Goal: Information Seeking & Learning: Learn about a topic

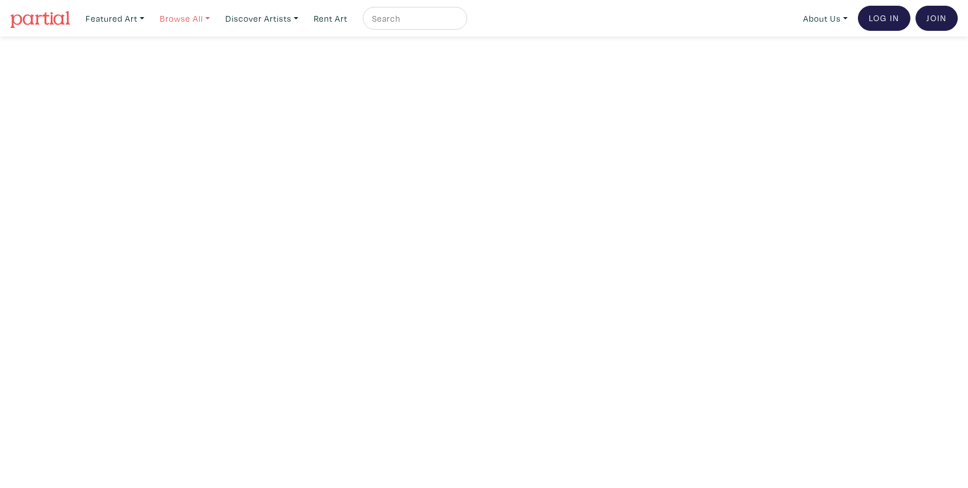
click at [149, 18] on link "Browse All" at bounding box center [114, 18] width 69 height 23
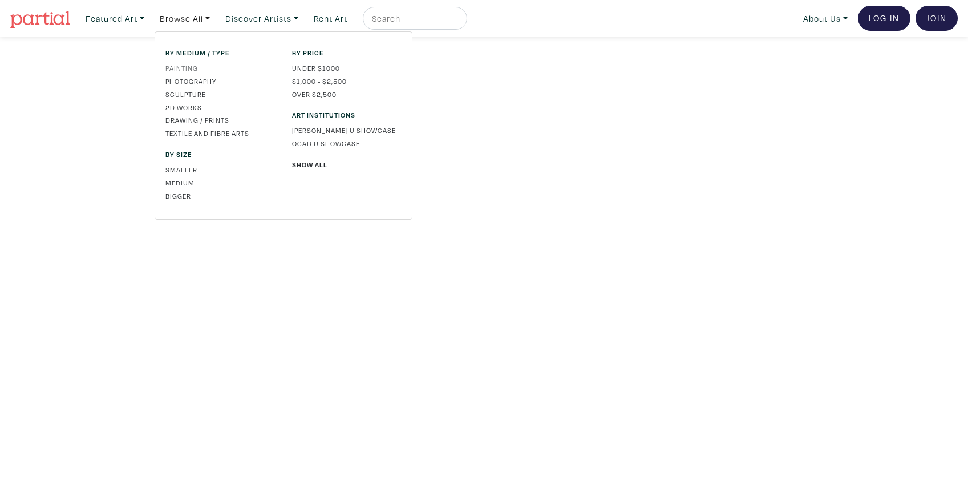
click at [179, 66] on link "Painting" at bounding box center [220, 68] width 110 height 10
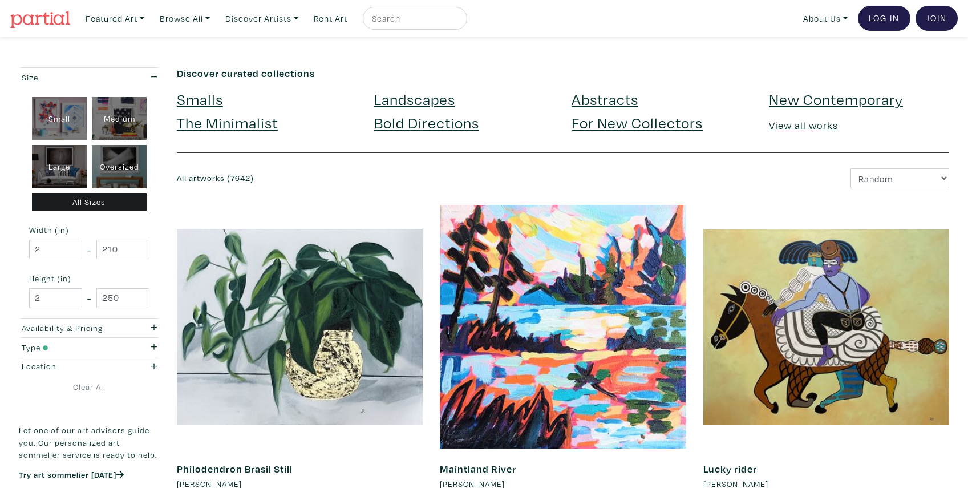
click at [110, 162] on div "Oversized" at bounding box center [119, 166] width 55 height 43
type input "48"
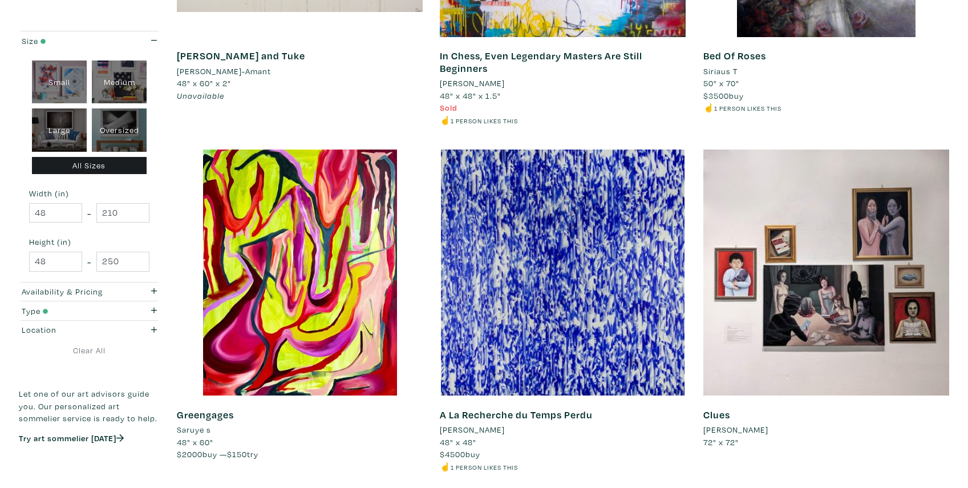
scroll to position [2211, 0]
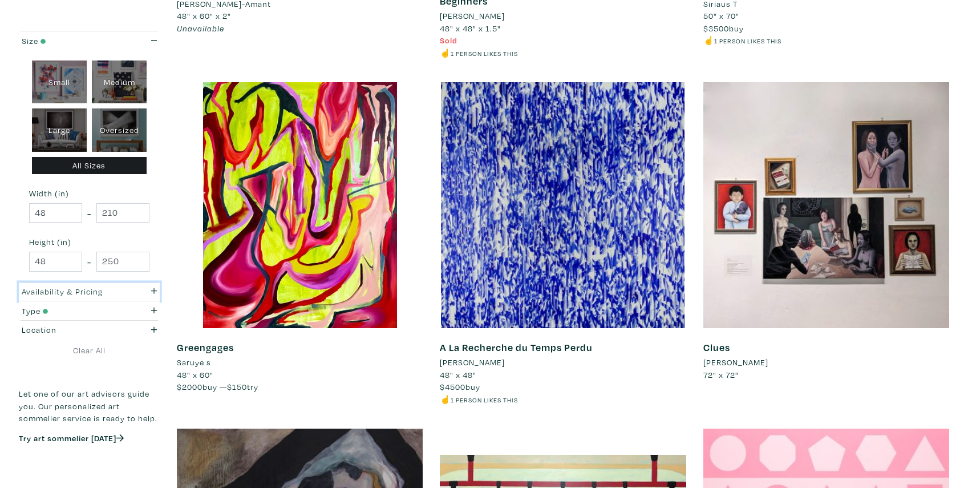
click at [153, 290] on icon "button" at bounding box center [154, 291] width 6 height 8
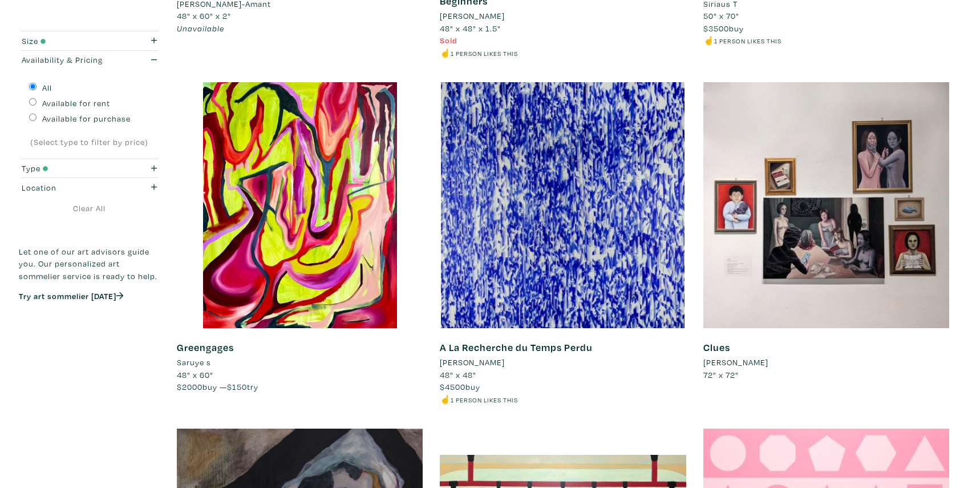
click at [35, 119] on input "Available for purchase" at bounding box center [32, 117] width 7 height 7
radio input "true"
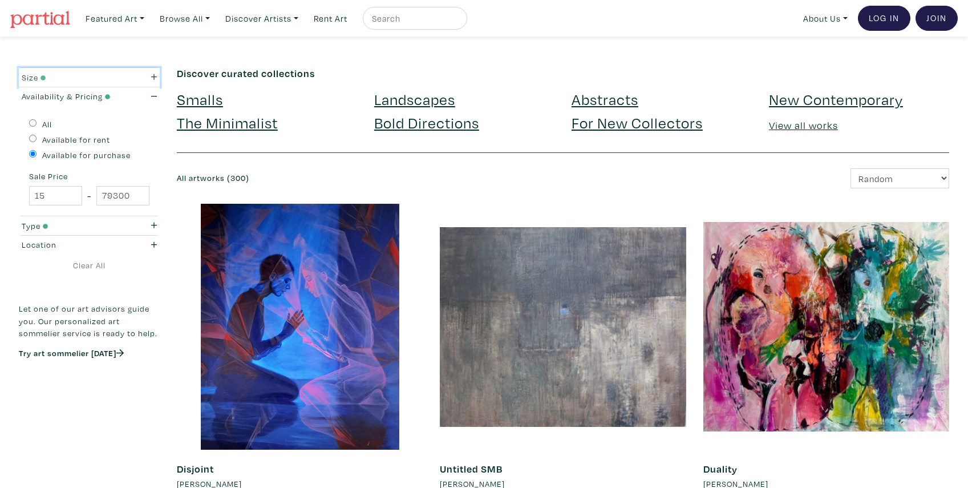
click at [153, 73] on div "button" at bounding box center [146, 77] width 38 height 13
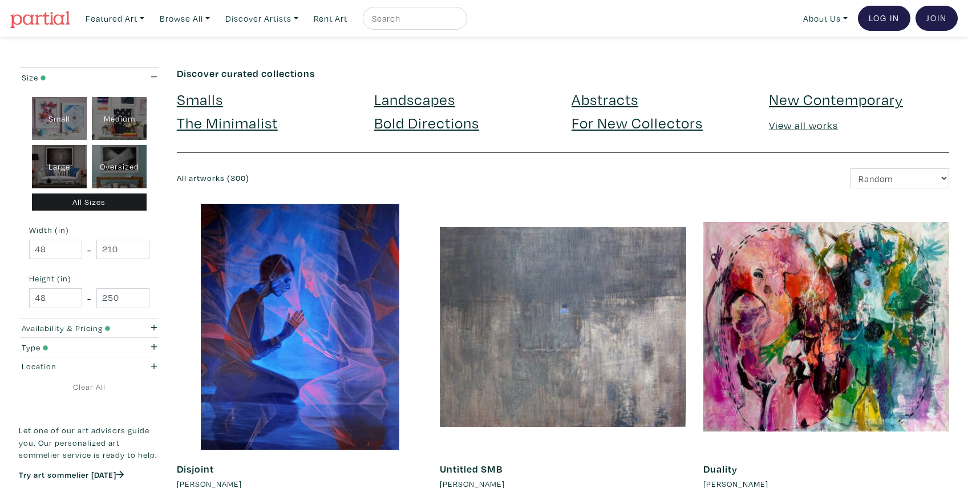
click at [108, 170] on div "Oversized" at bounding box center [119, 166] width 55 height 43
click at [850, 168] on select "Newest Random Price: Low to High Price: High to Low" at bounding box center [899, 178] width 99 height 20
select select "price_desc"
click option "Price: High to Low" at bounding box center [0, 0] width 0 height 0
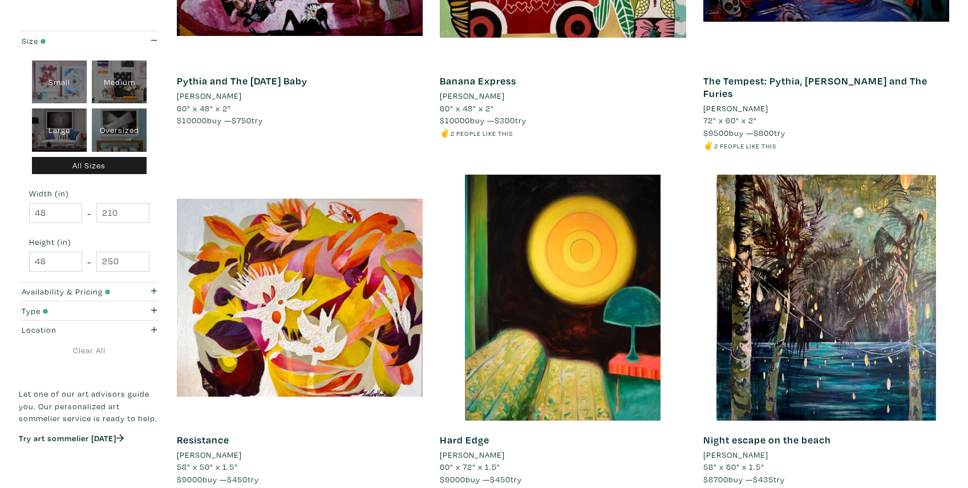
scroll to position [2793, 0]
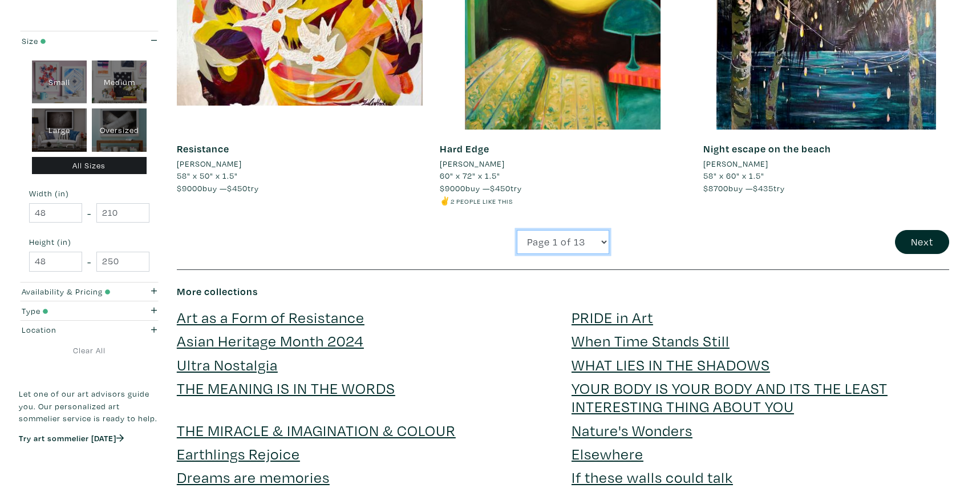
click at [517, 230] on select "Page 1 of 13 Page 2 of 13 Page 3 of 13 Page 4 of 13 Page 5 of 13 Page 6 of 13 P…" at bounding box center [563, 242] width 92 height 25
select select "2"
click option "Page 2 of 13" at bounding box center [0, 0] width 0 height 0
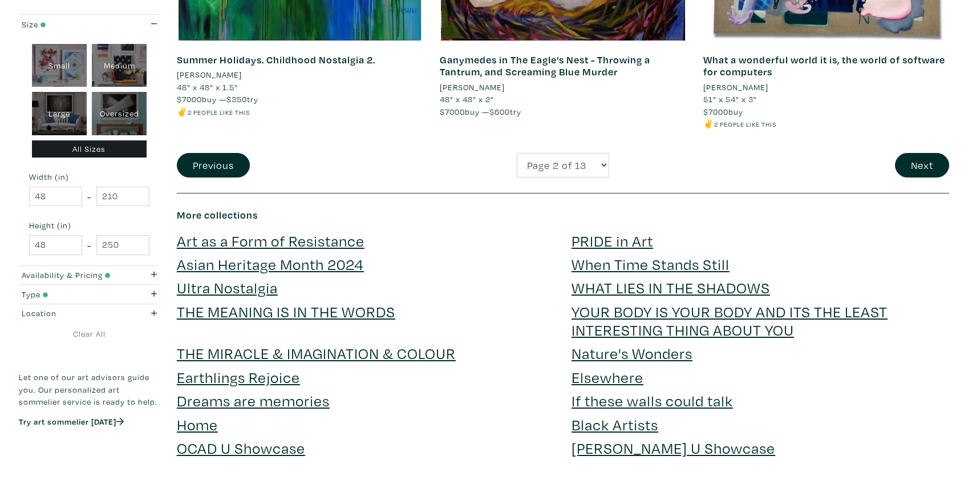
scroll to position [2735, 0]
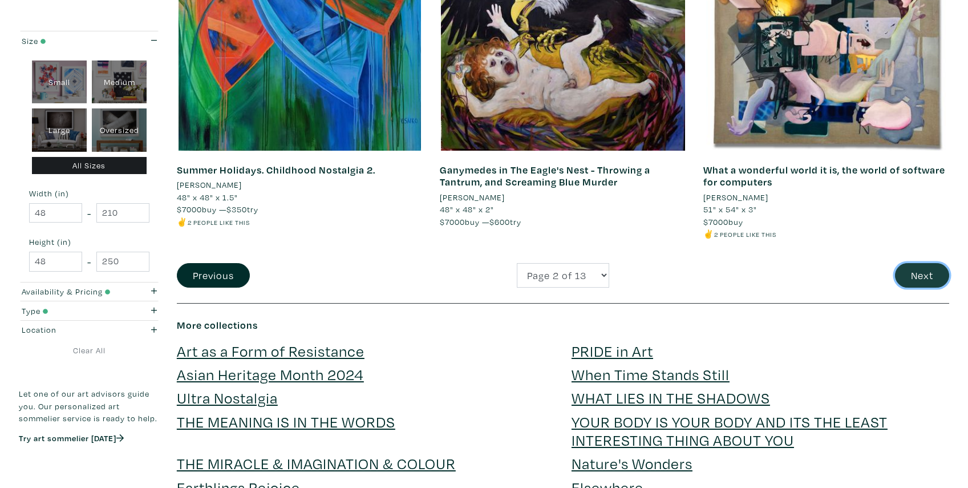
click at [919, 263] on button "Next" at bounding box center [922, 275] width 54 height 25
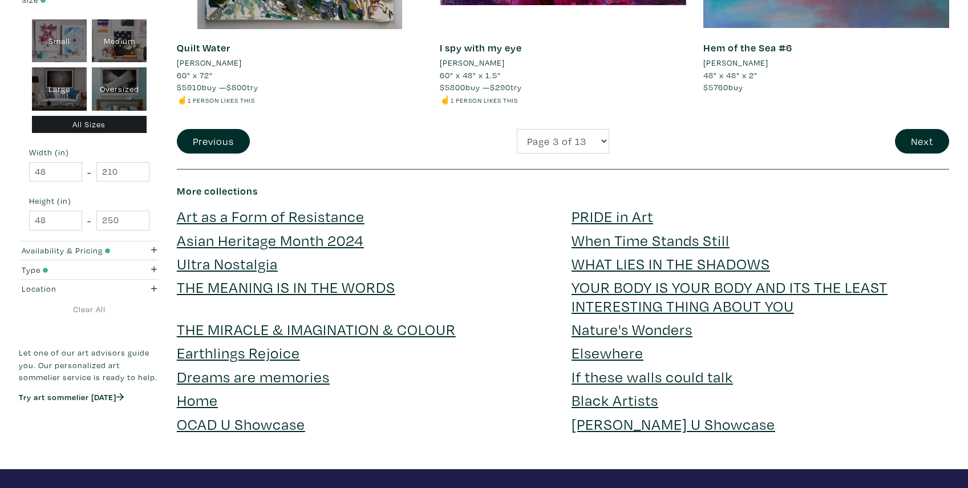
scroll to position [2886, 0]
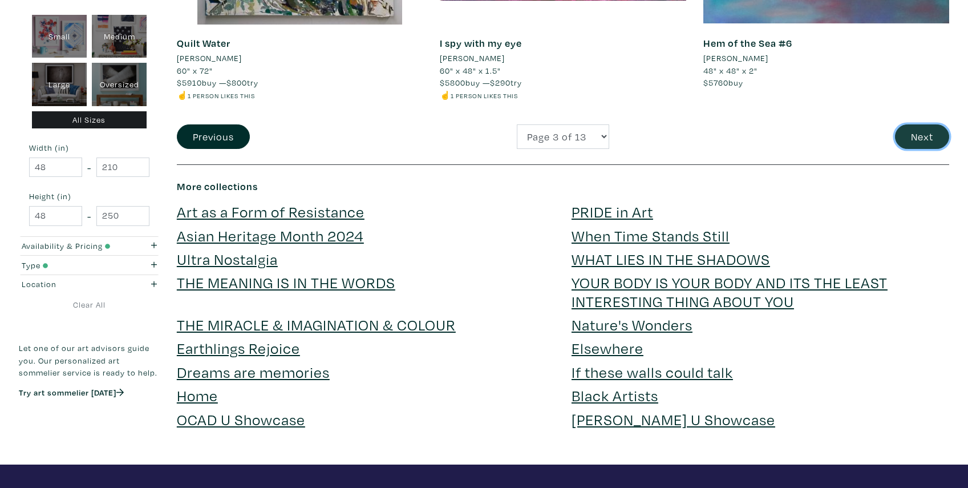
click at [921, 124] on button "Next" at bounding box center [922, 136] width 54 height 25
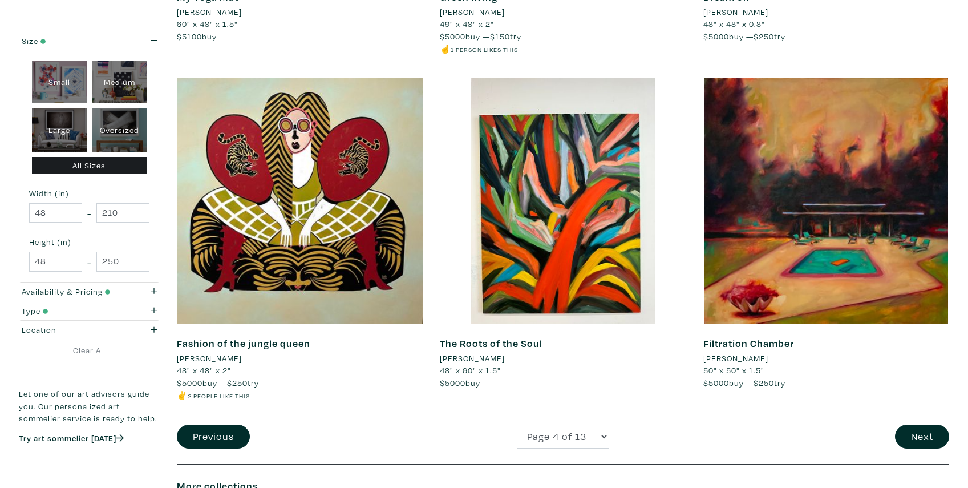
scroll to position [2594, 0]
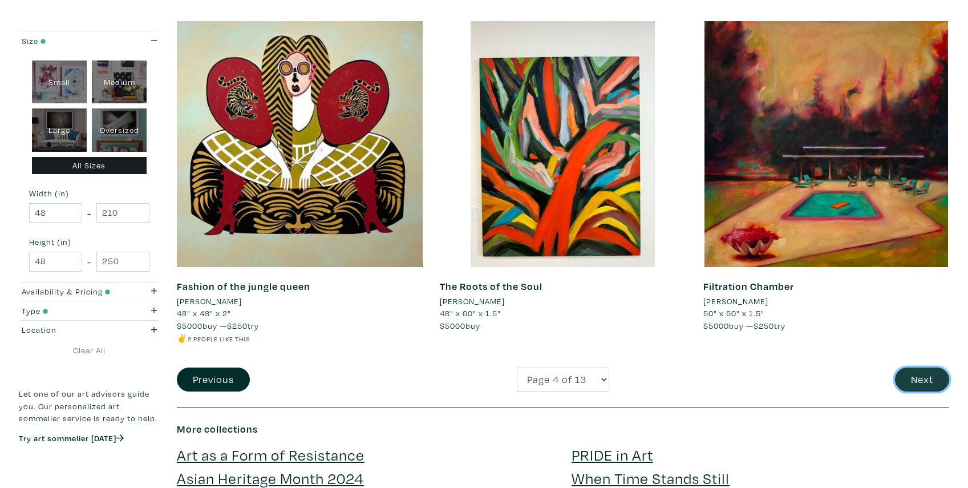
click at [923, 376] on button "Next" at bounding box center [922, 379] width 54 height 25
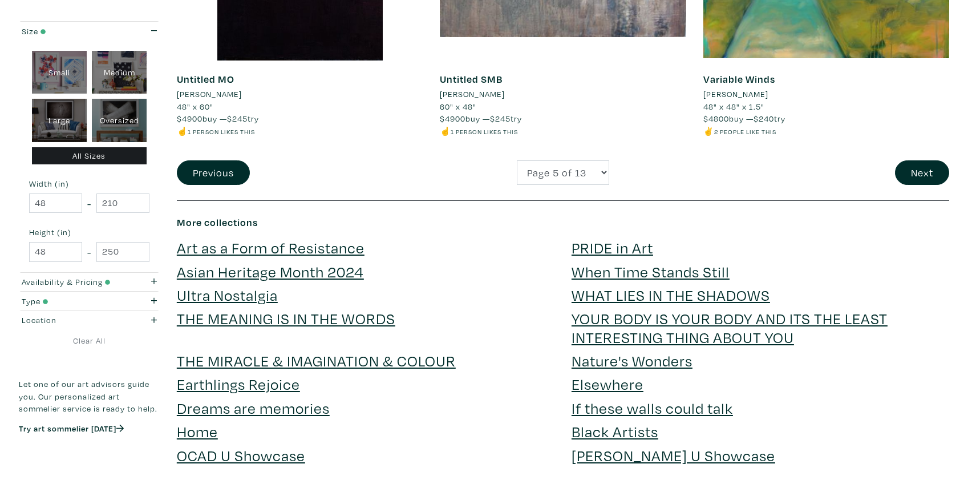
scroll to position [2762, 0]
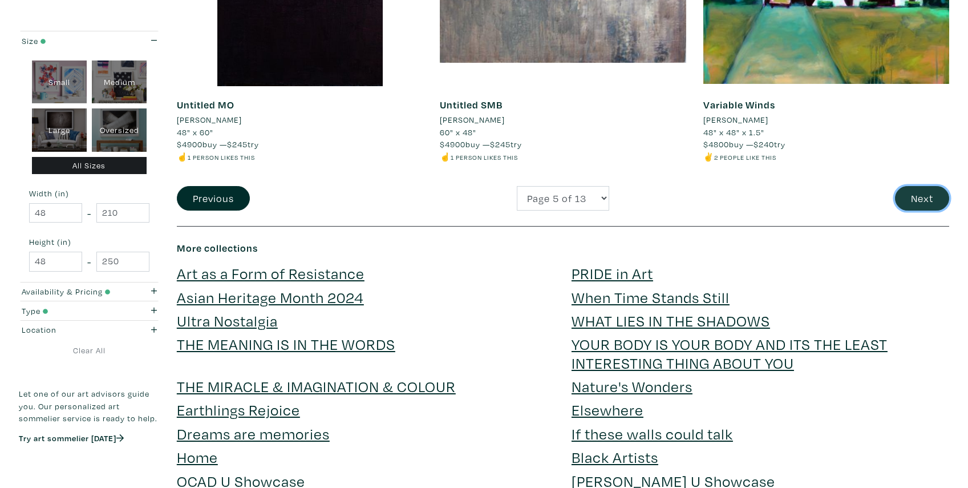
click at [920, 195] on button "Next" at bounding box center [922, 198] width 54 height 25
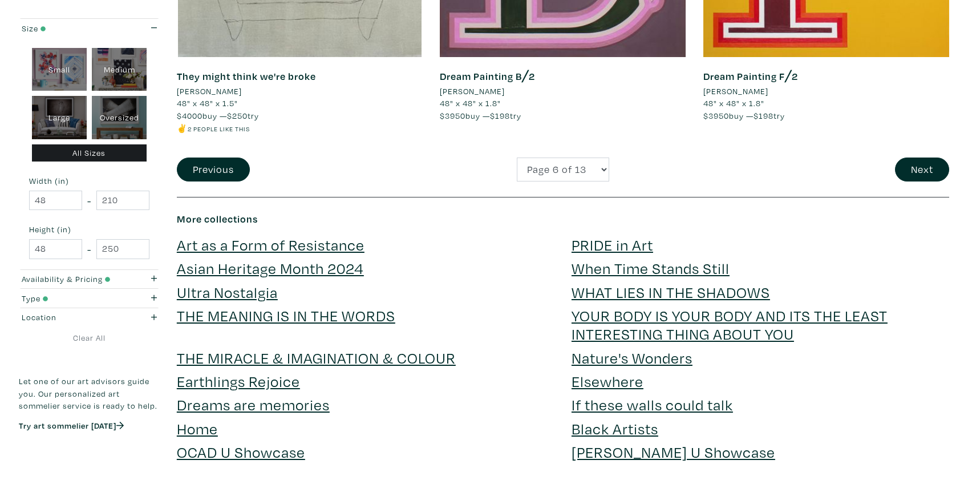
scroll to position [2751, 0]
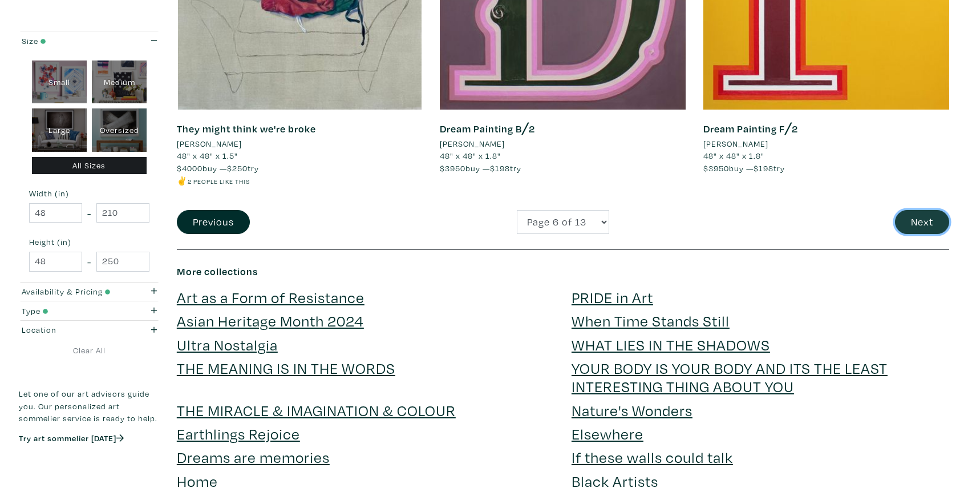
click at [910, 222] on button "Next" at bounding box center [922, 222] width 54 height 25
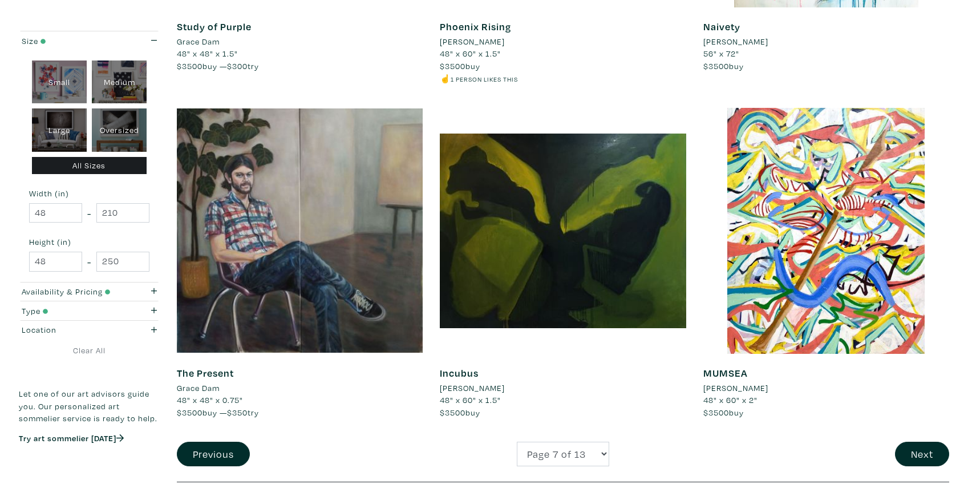
scroll to position [2618, 0]
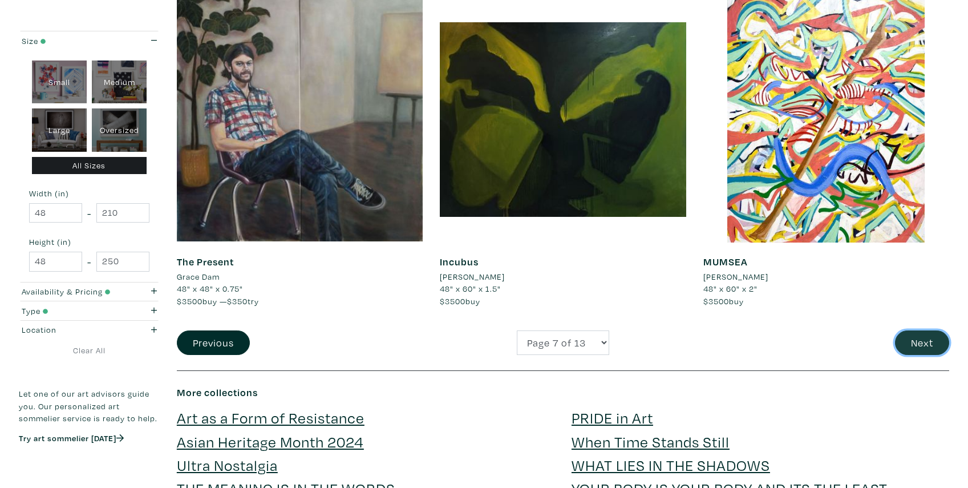
click at [916, 339] on button "Next" at bounding box center [922, 342] width 54 height 25
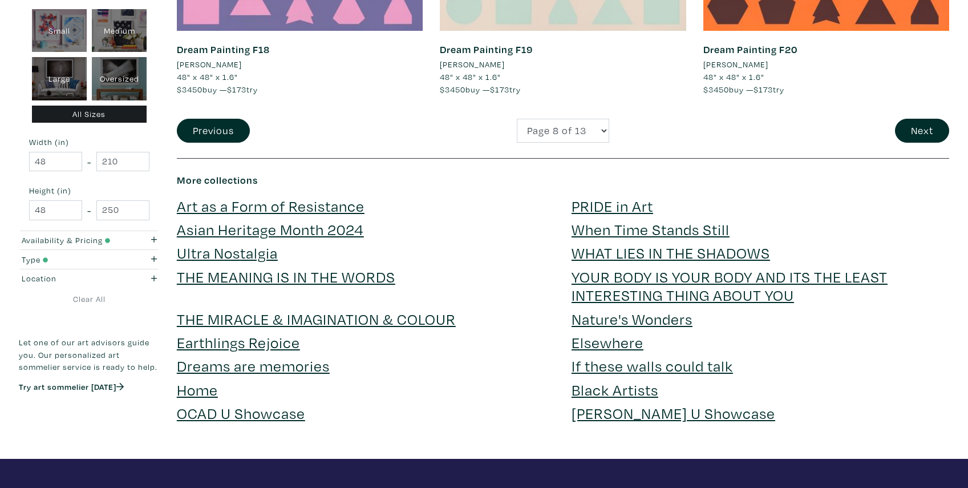
scroll to position [2851, 0]
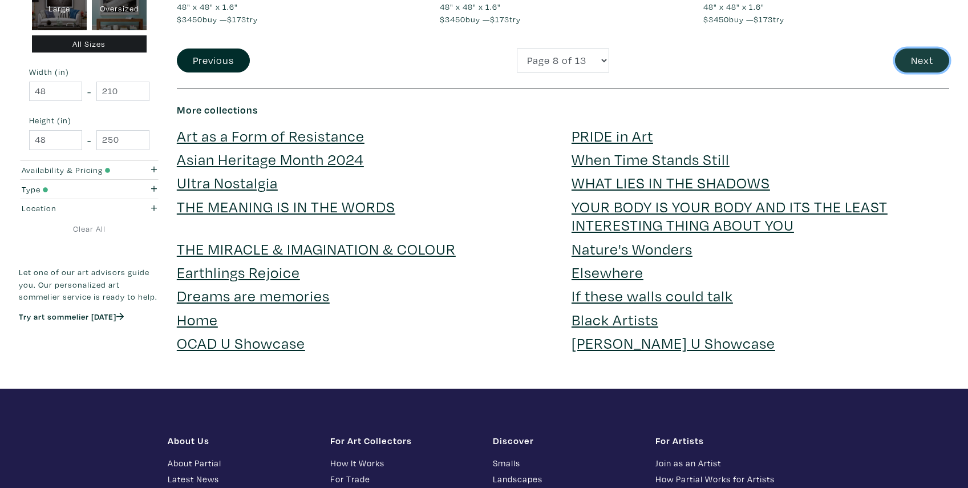
click at [919, 55] on button "Next" at bounding box center [922, 60] width 54 height 25
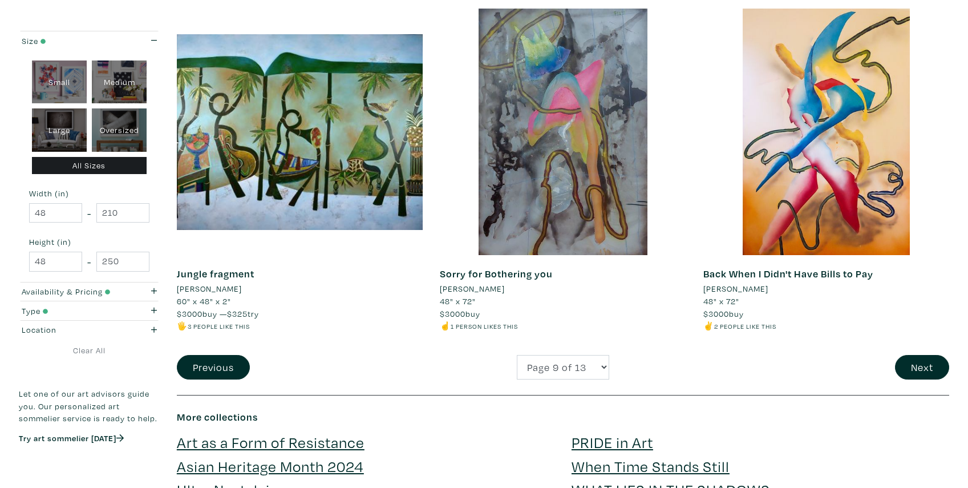
scroll to position [2560, 0]
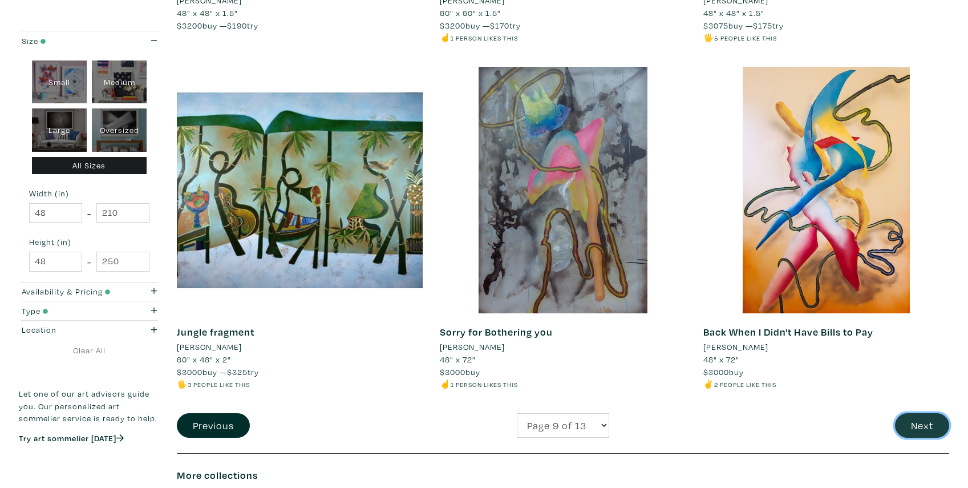
click at [919, 420] on button "Next" at bounding box center [922, 425] width 54 height 25
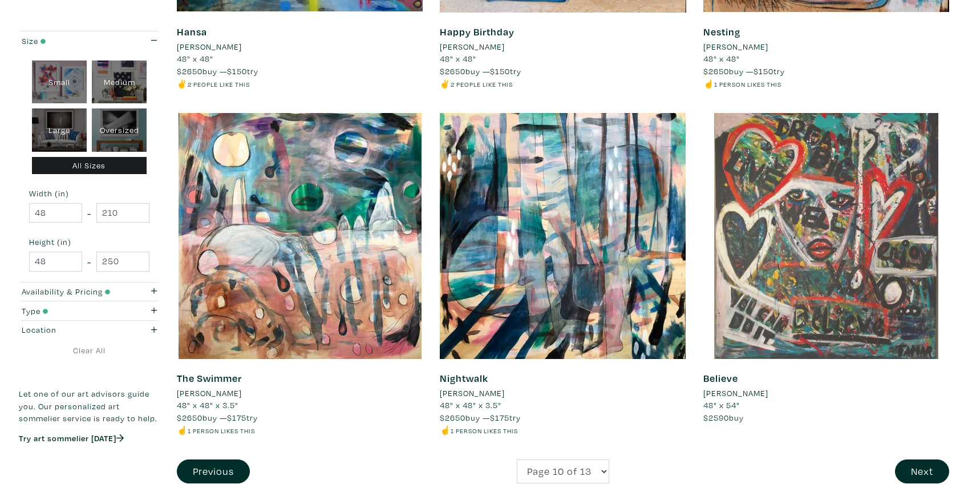
scroll to position [2618, 0]
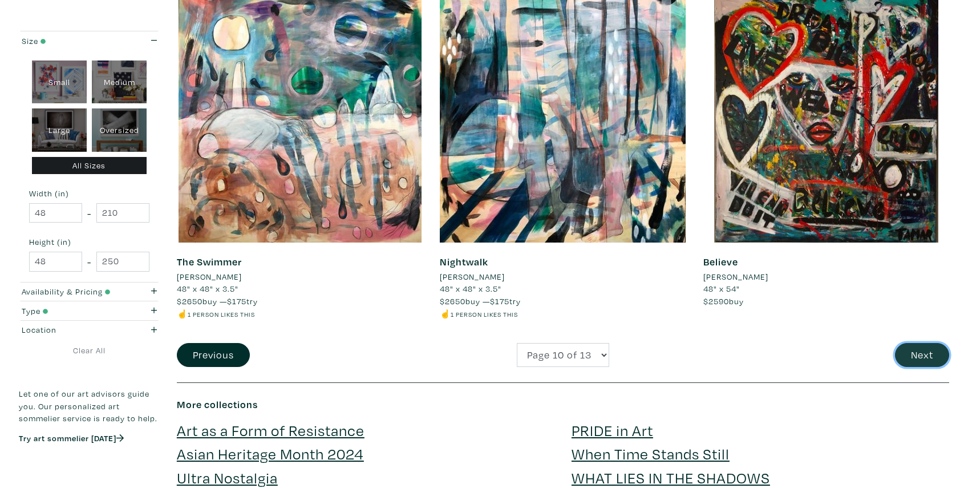
click at [927, 354] on button "Next" at bounding box center [922, 355] width 54 height 25
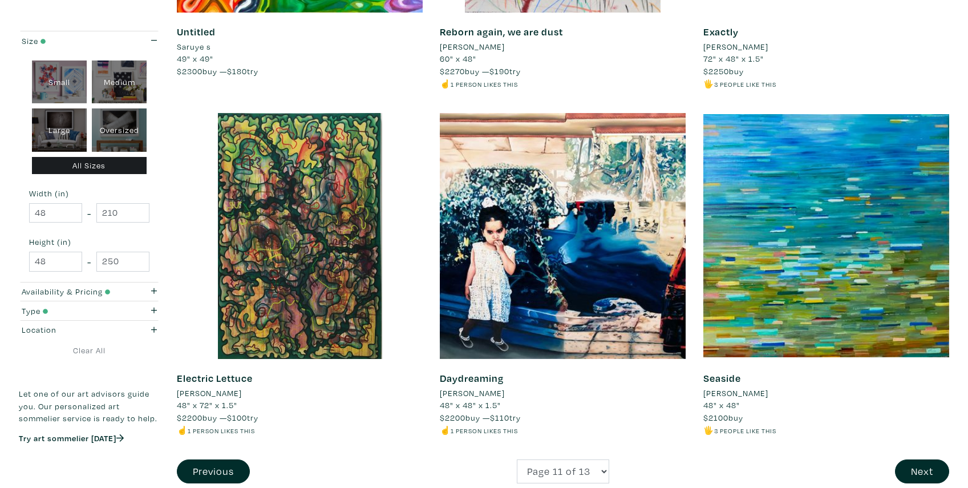
scroll to position [2676, 0]
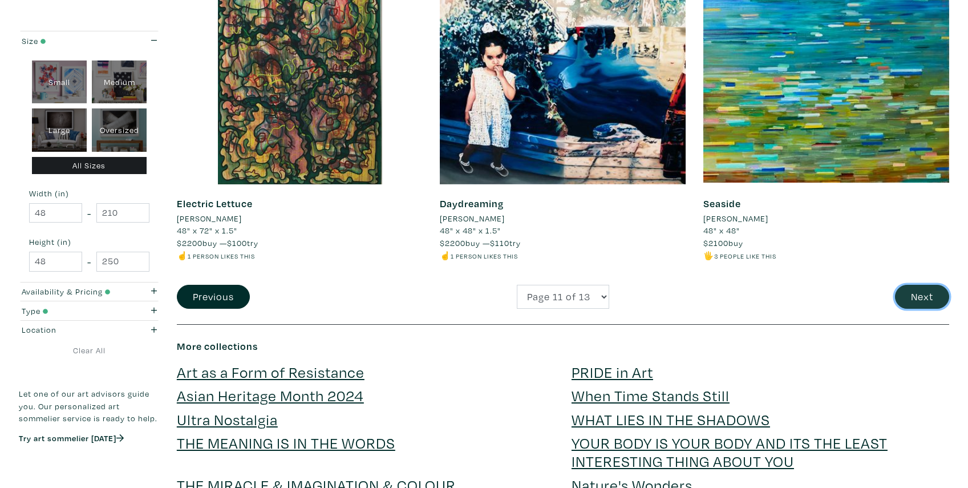
click at [930, 292] on button "Next" at bounding box center [922, 297] width 54 height 25
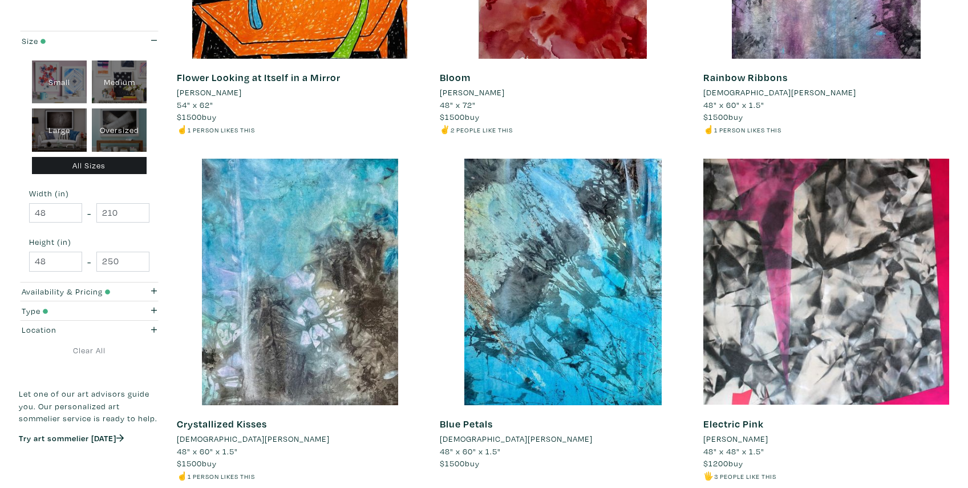
scroll to position [2618, 0]
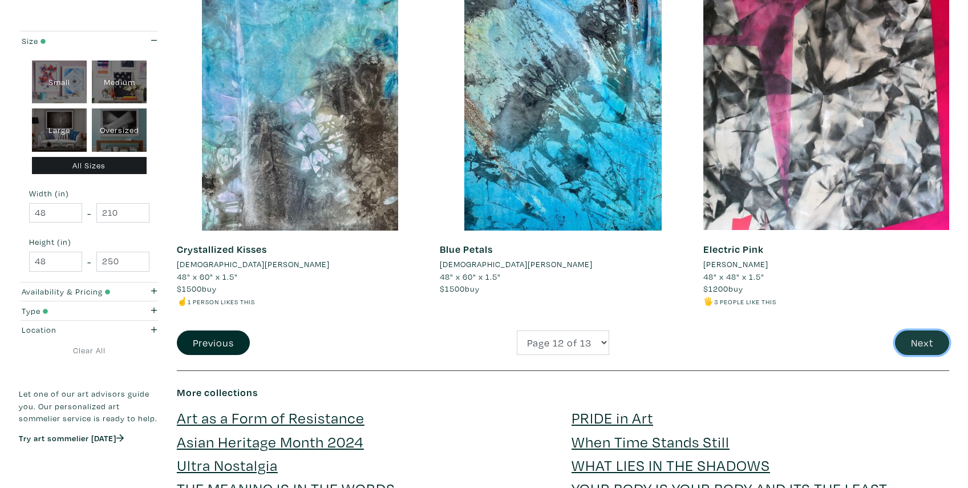
click at [931, 338] on button "Next" at bounding box center [922, 342] width 54 height 25
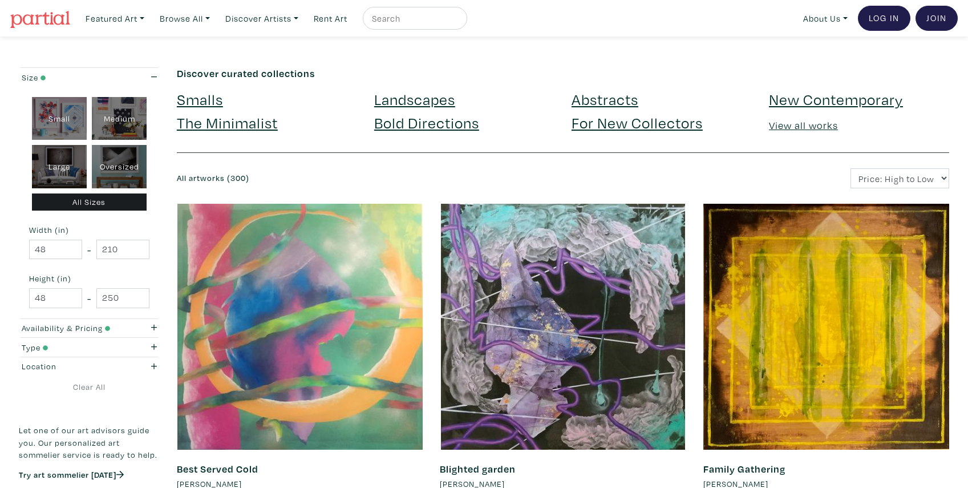
click at [217, 123] on link "The Minimalist" at bounding box center [227, 122] width 101 height 20
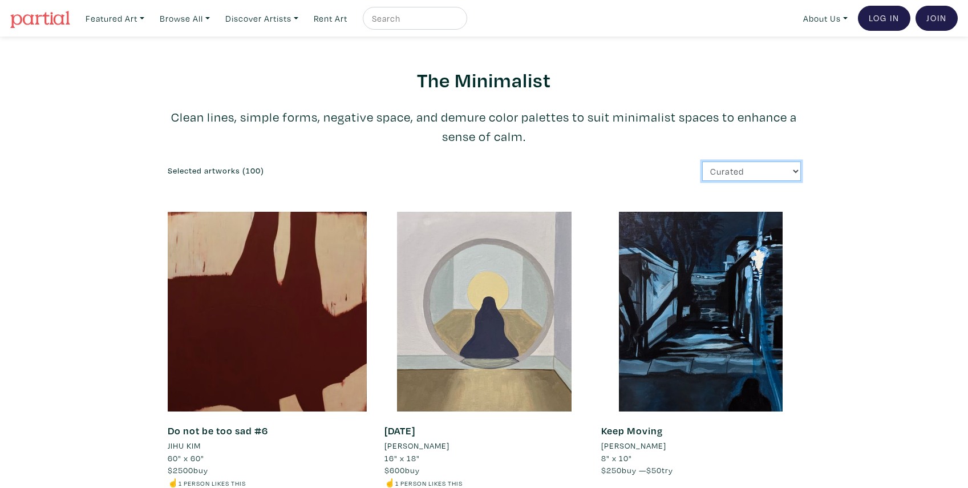
click at [702, 161] on select "Curated Newest Random Price: Low to High Price: High to Low" at bounding box center [751, 171] width 99 height 20
select select "price"
click option "Price: Low to High" at bounding box center [0, 0] width 0 height 0
click at [128, 18] on link "Featured Art" at bounding box center [114, 18] width 69 height 23
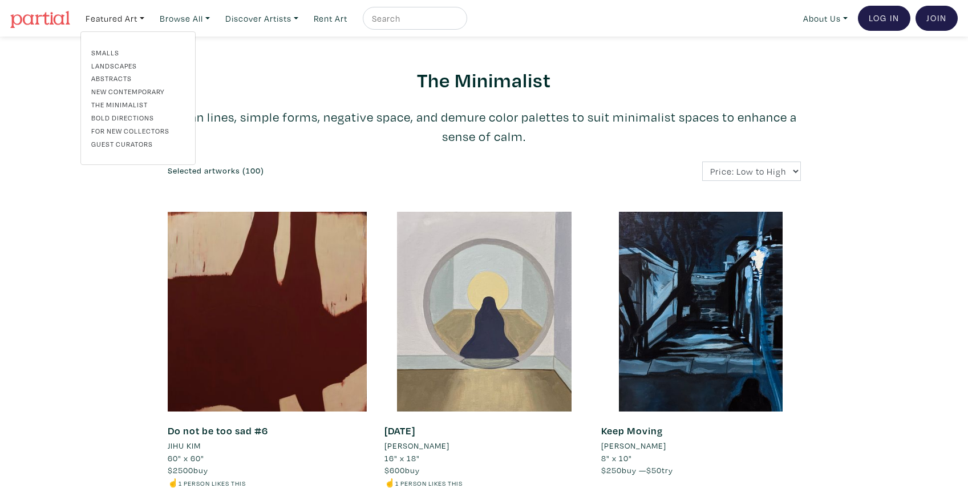
click at [121, 127] on link "For New Collectors" at bounding box center [138, 130] width 94 height 10
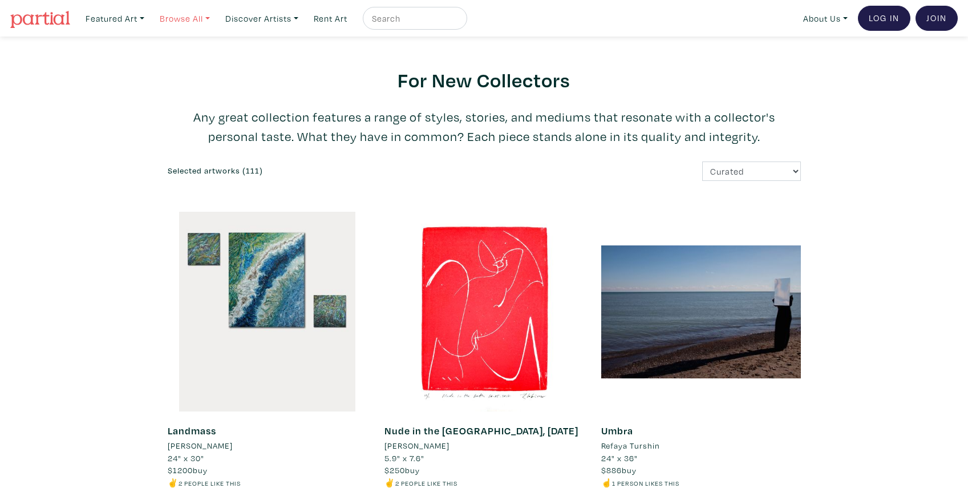
click at [149, 17] on link "Browse All" at bounding box center [114, 18] width 69 height 23
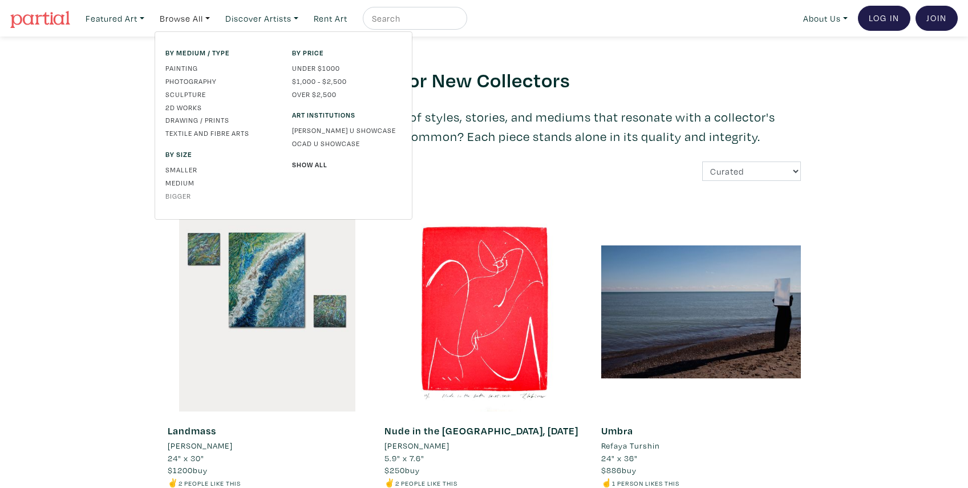
click at [173, 194] on link "Bigger" at bounding box center [220, 196] width 110 height 10
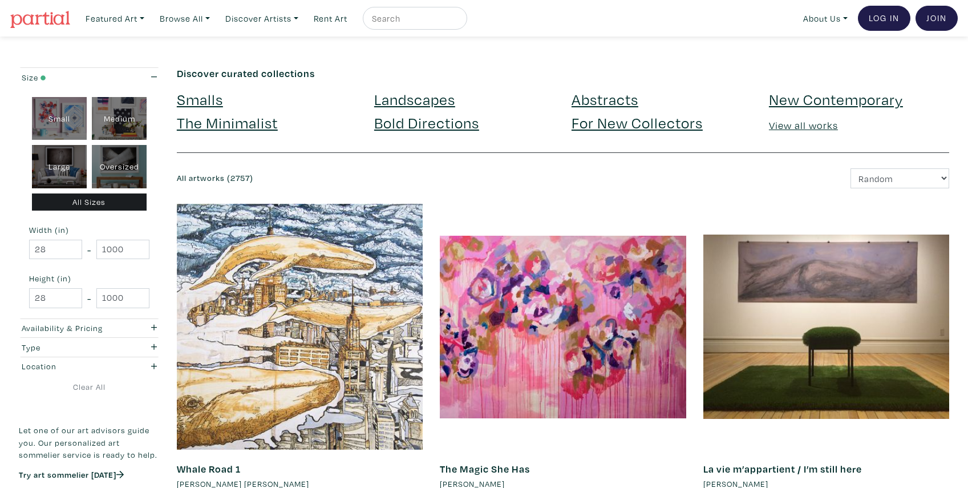
click at [118, 164] on div "Oversized" at bounding box center [119, 166] width 55 height 43
type input "48"
type input "698.5"
type input "48"
type input "927.1"
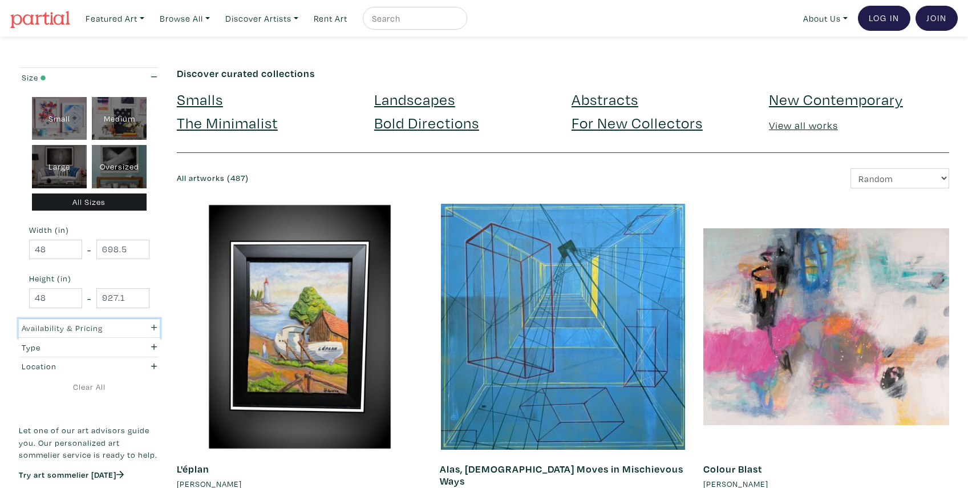
click at [155, 326] on icon "button" at bounding box center [154, 328] width 6 height 6
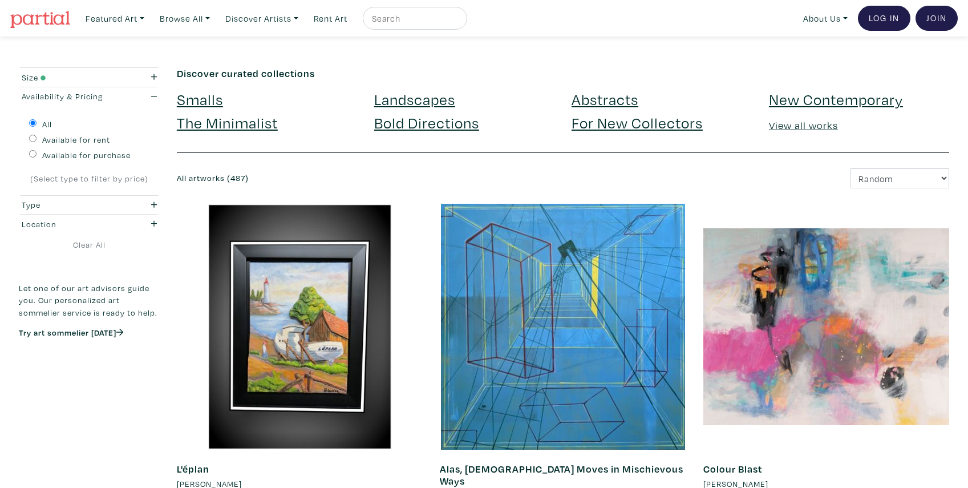
click at [34, 155] on input "Available for purchase" at bounding box center [32, 153] width 7 height 7
radio input "true"
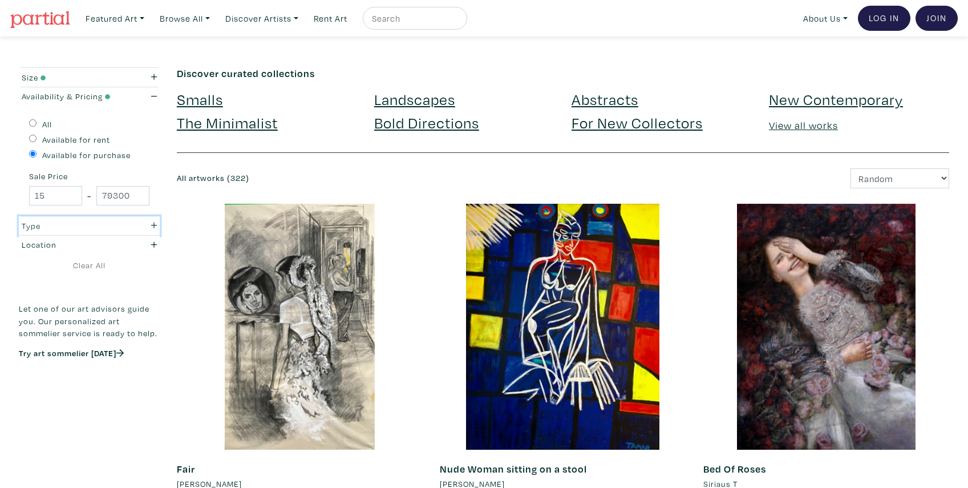
click at [152, 224] on icon "button" at bounding box center [154, 225] width 6 height 8
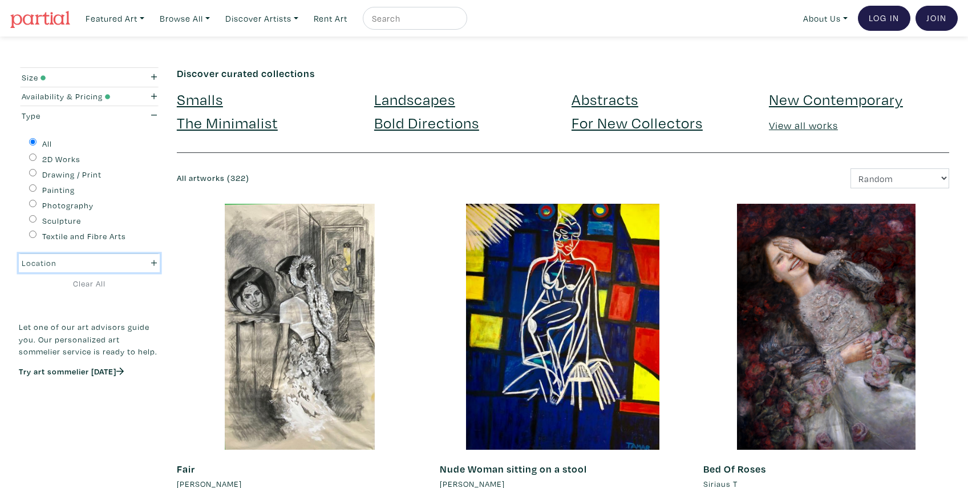
click at [151, 261] on div "button" at bounding box center [146, 263] width 38 height 13
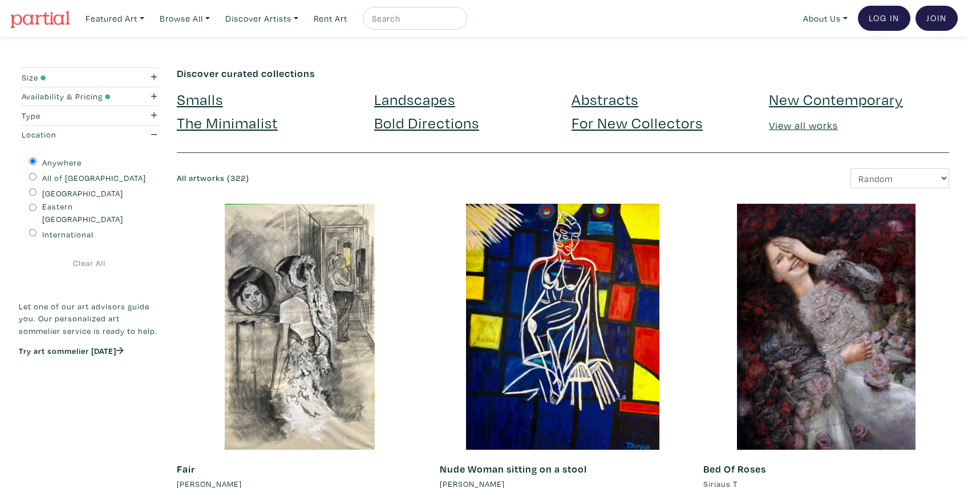
click at [33, 207] on input "Eastern [GEOGRAPHIC_DATA]" at bounding box center [32, 207] width 7 height 7
radio input "true"
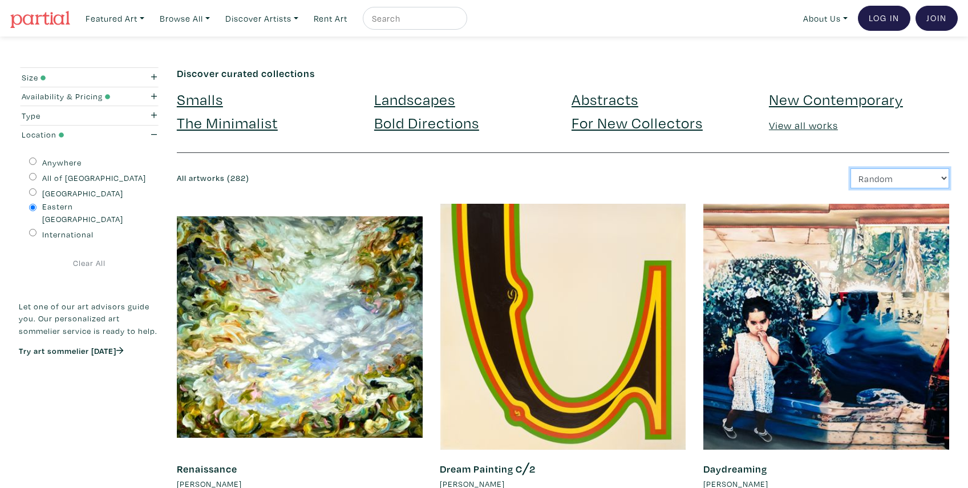
click at [850, 168] on select "Newest Random Price: Low to High Price: High to Low" at bounding box center [899, 178] width 99 height 20
select select "price"
click option "Price: Low to High" at bounding box center [0, 0] width 0 height 0
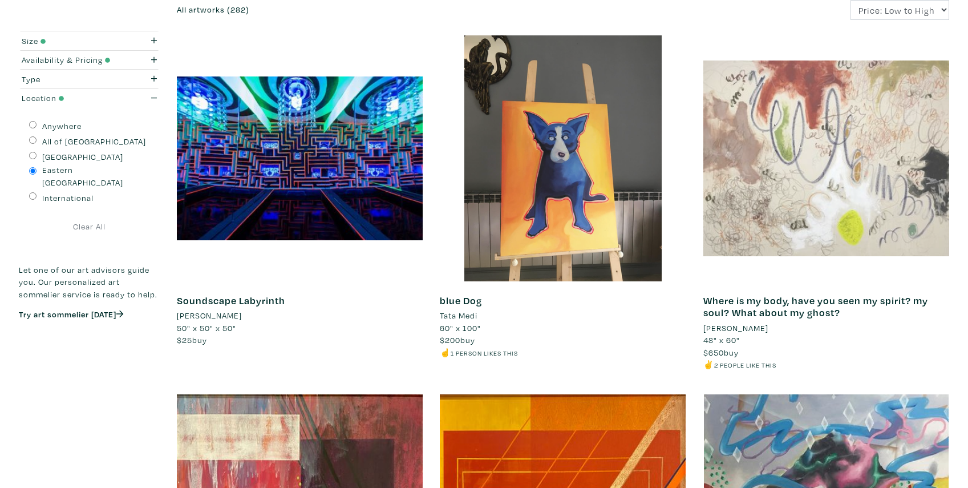
scroll to position [175, 0]
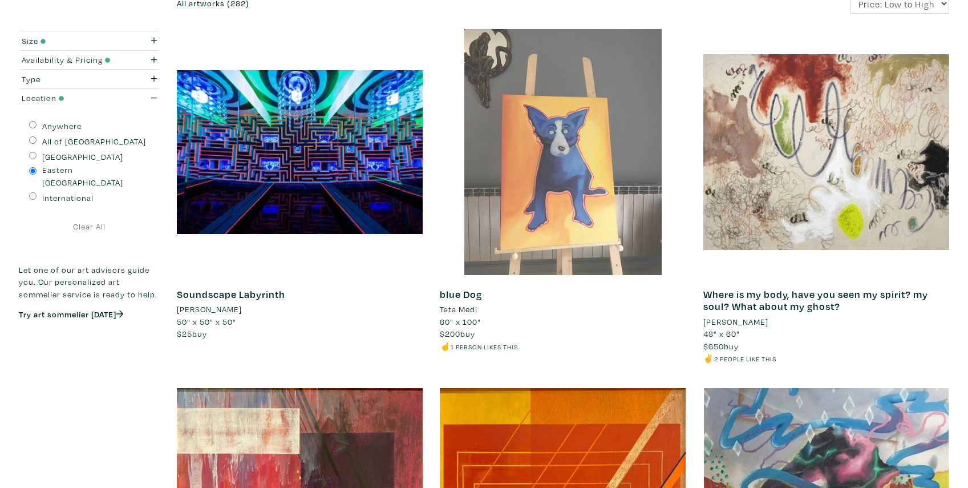
click at [548, 161] on div at bounding box center [563, 152] width 246 height 246
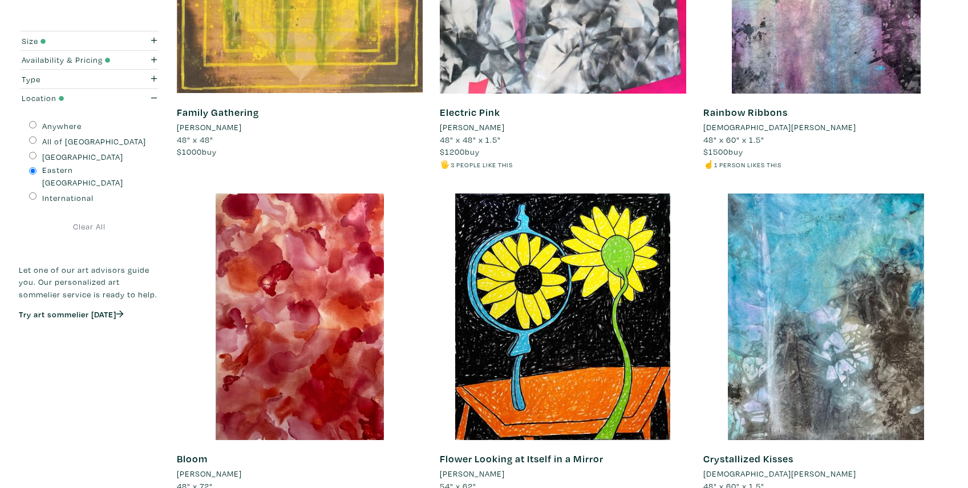
scroll to position [1862, 0]
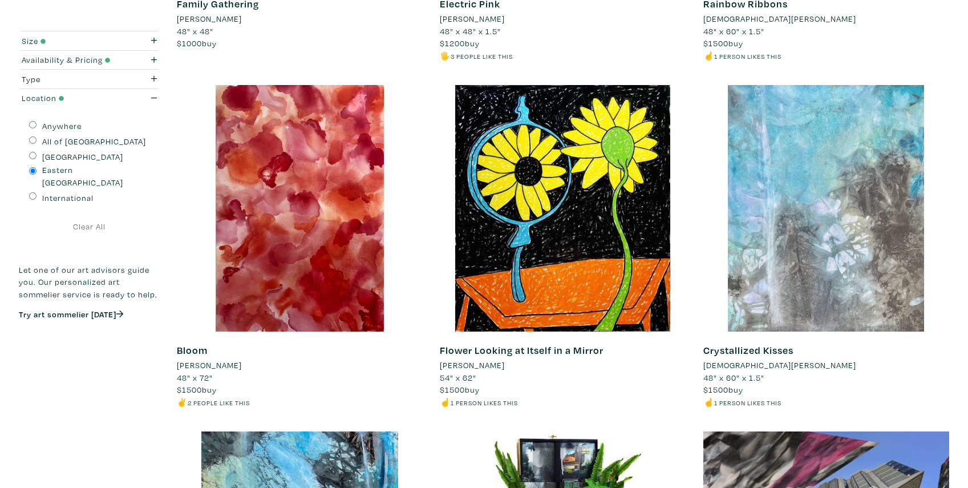
click at [850, 193] on div at bounding box center [826, 208] width 246 height 246
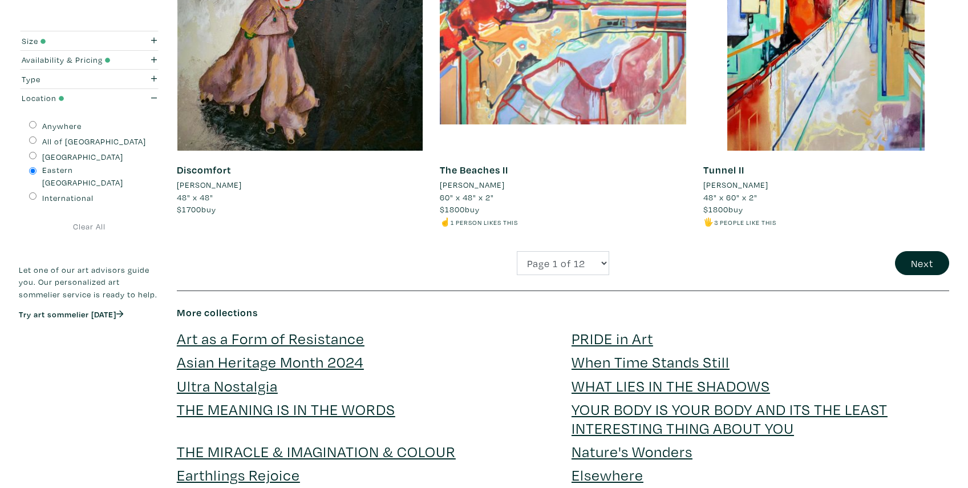
scroll to position [2793, 0]
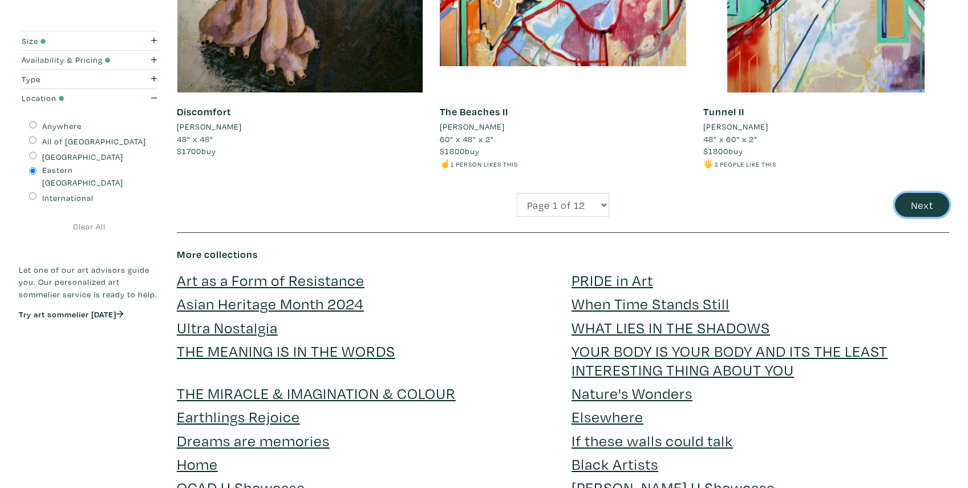
click at [923, 202] on button "Next" at bounding box center [922, 205] width 54 height 25
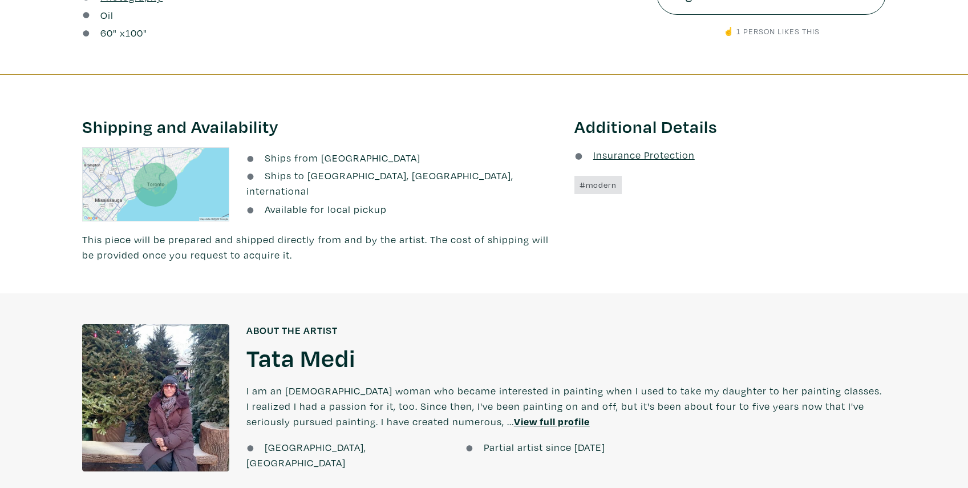
scroll to position [640, 0]
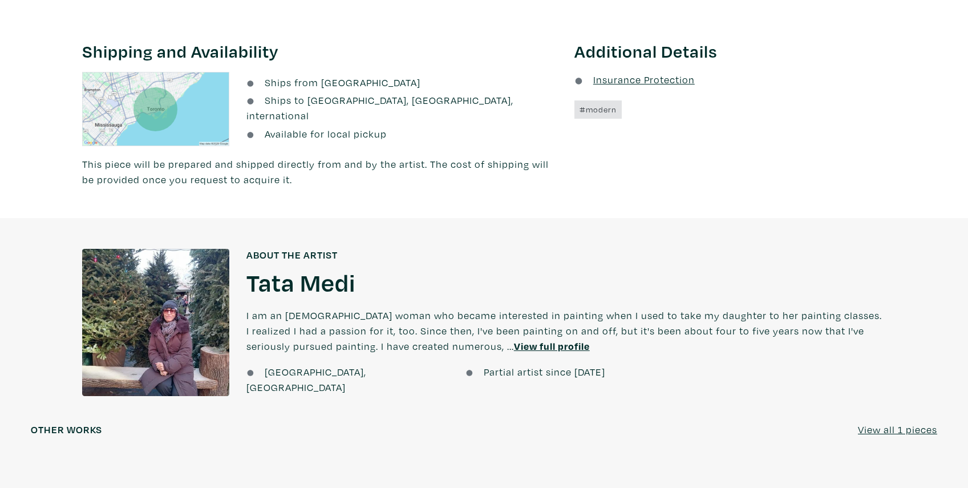
click at [514, 346] on u "View full profile" at bounding box center [552, 345] width 76 height 13
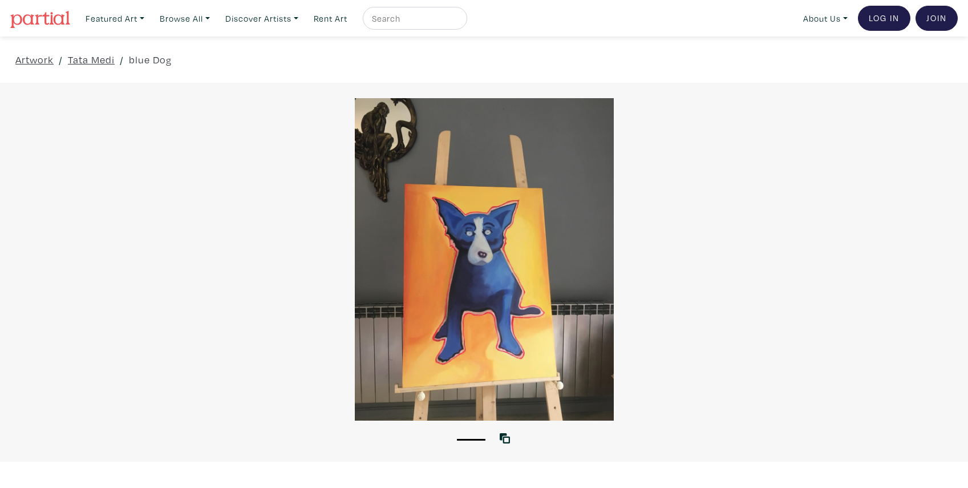
click at [504, 224] on div at bounding box center [484, 259] width 968 height 322
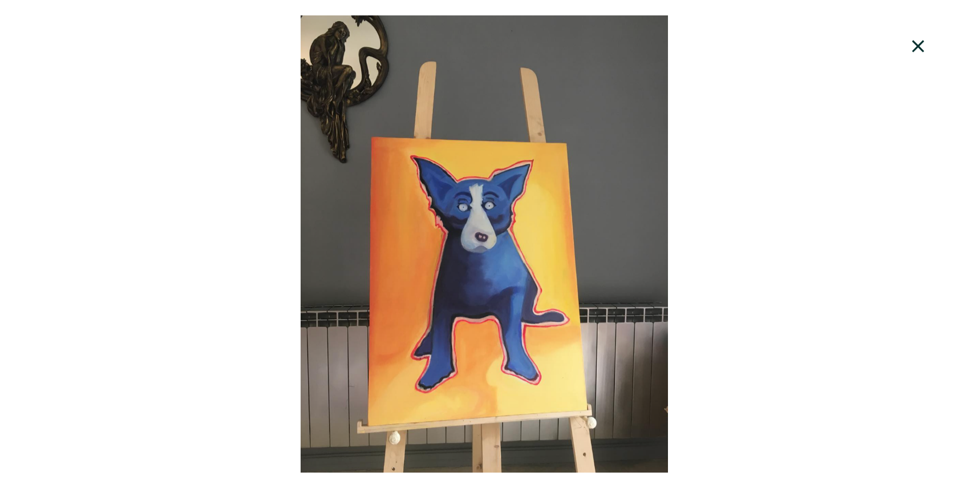
scroll to position [291, 0]
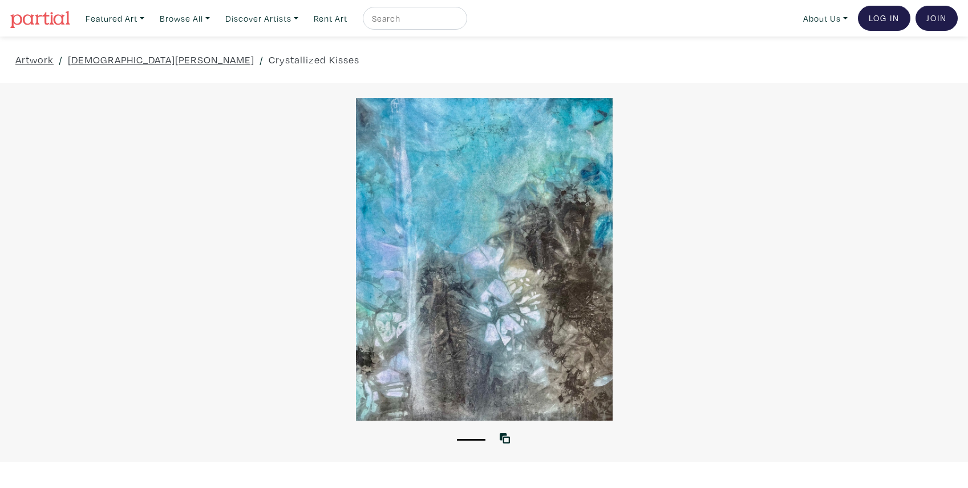
click at [460, 287] on div at bounding box center [484, 259] width 968 height 322
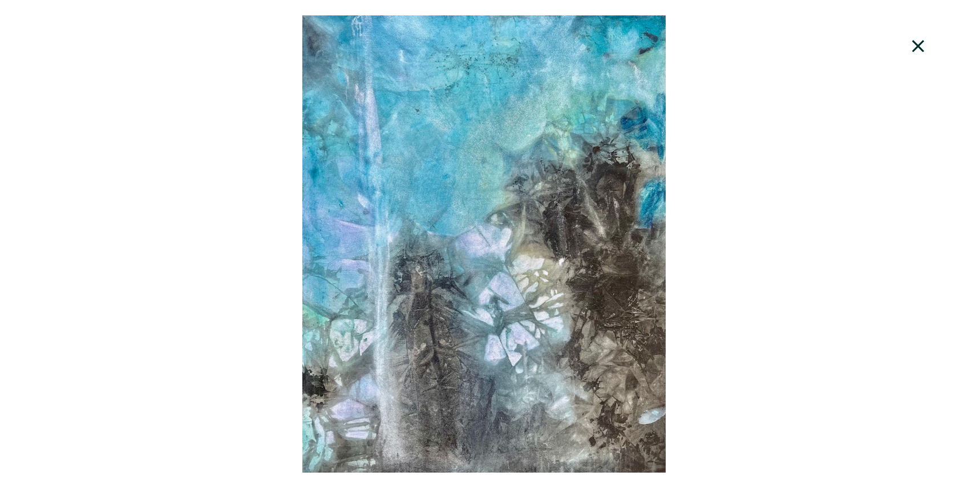
click at [559, 270] on div at bounding box center [484, 243] width 968 height 457
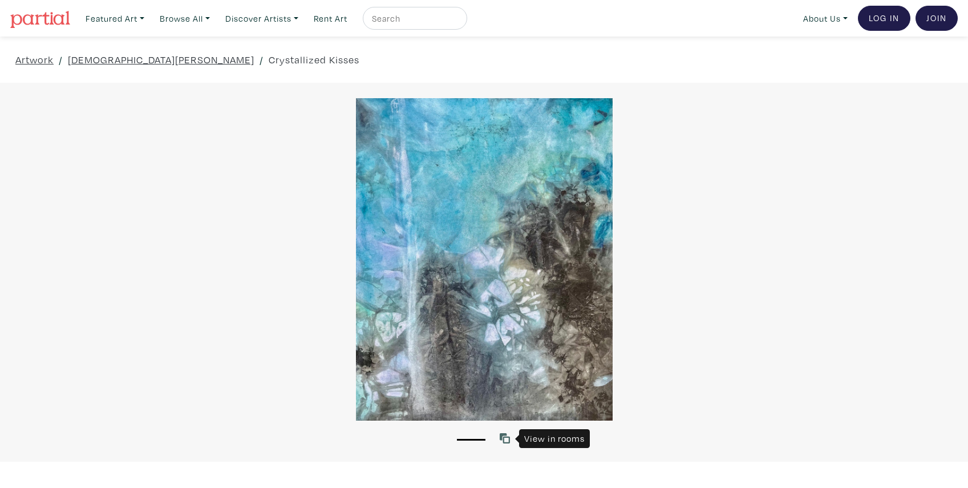
click at [510, 439] on link at bounding box center [507, 438] width 15 height 15
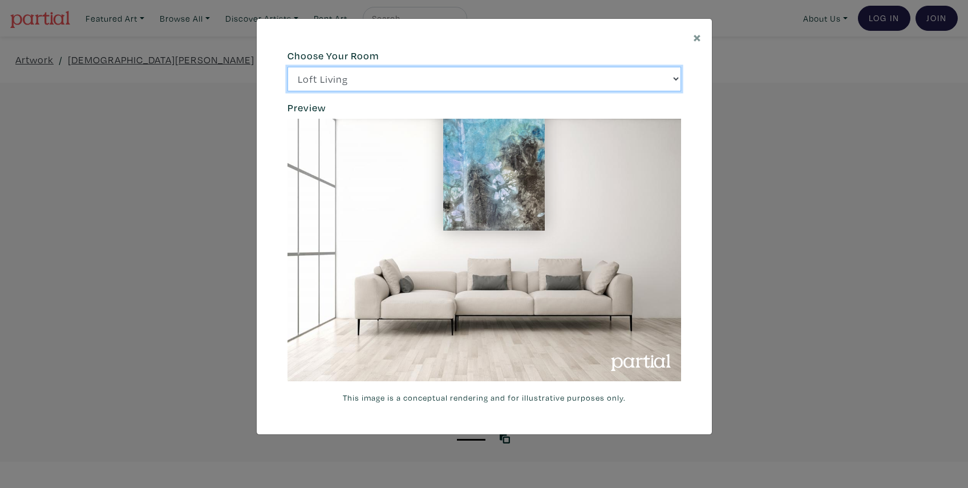
click at [287, 67] on select "Loft Living Bright Bedroom City Office Gallery Space Modern Lounge" at bounding box center [484, 79] width 394 height 25
select select "/thumb/phpThumb.php?src=https%3A%2F%2Flabs.partial.gallery%2Fprojects%2Frenderi…"
click option "Modern Lounge" at bounding box center [0, 0] width 0 height 0
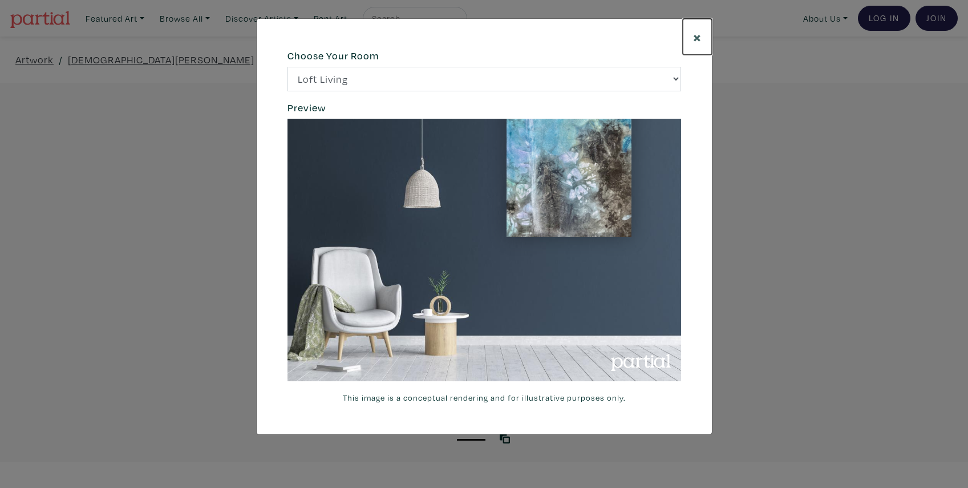
click at [698, 37] on span "×" at bounding box center [697, 37] width 9 height 20
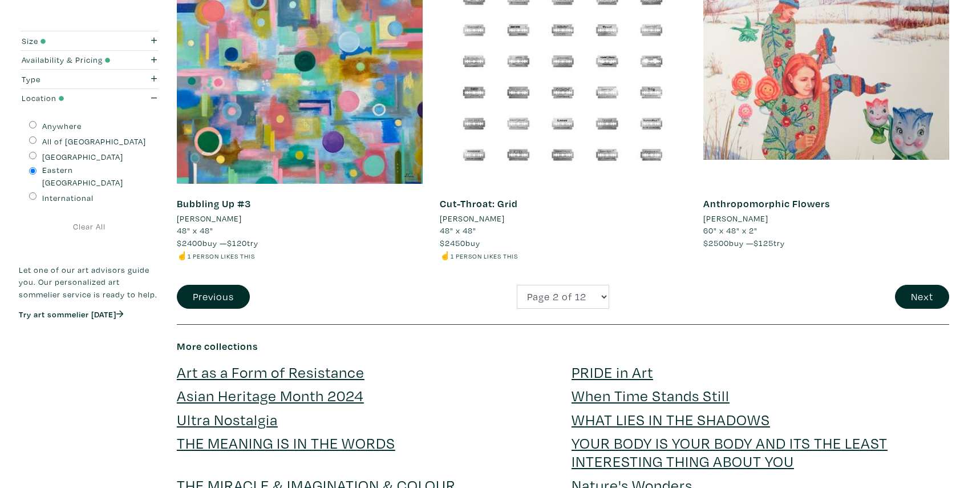
scroll to position [2793, 0]
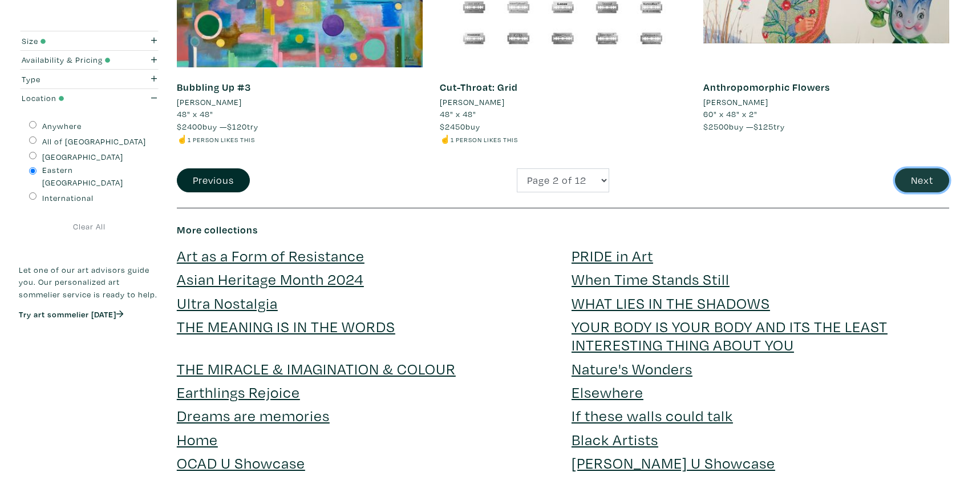
click at [931, 181] on button "Next" at bounding box center [922, 180] width 54 height 25
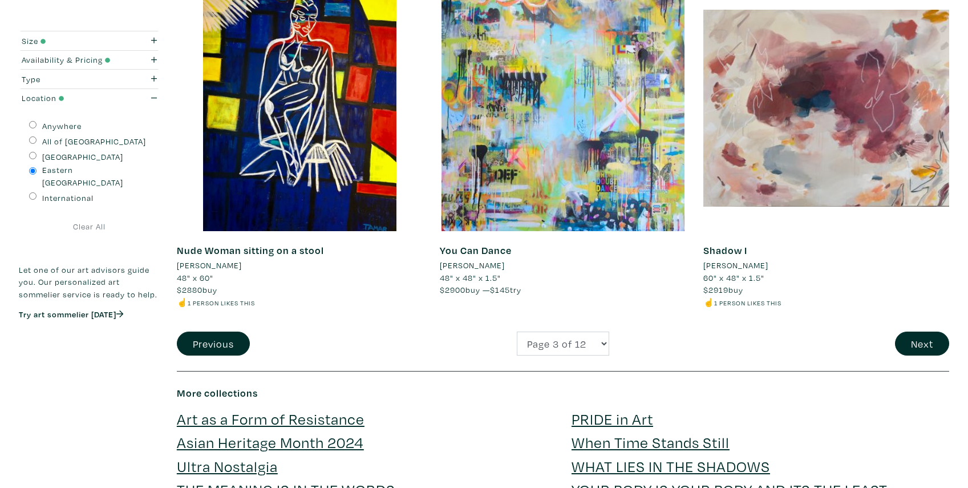
scroll to position [2735, 0]
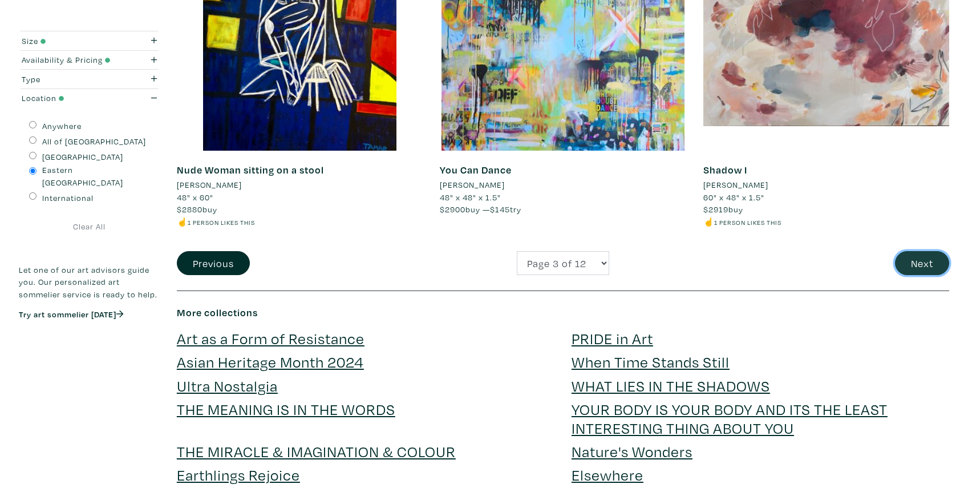
click at [928, 261] on button "Next" at bounding box center [922, 263] width 54 height 25
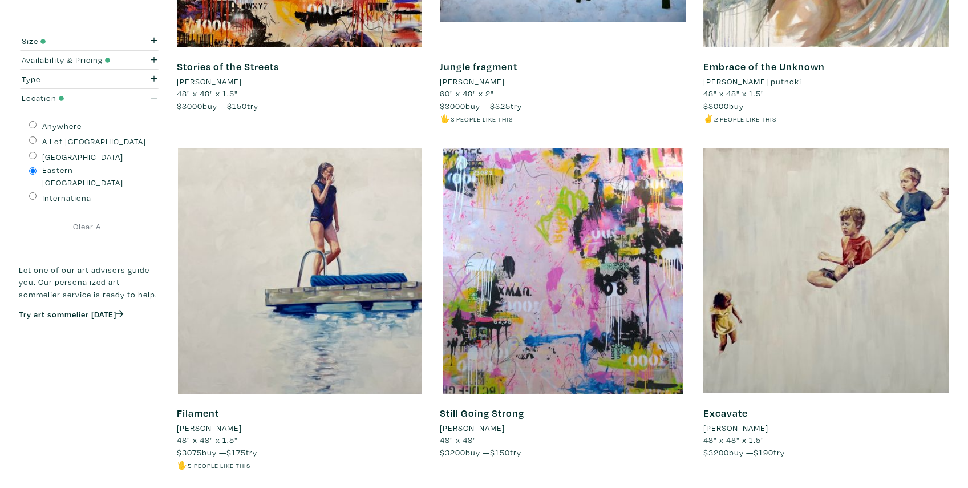
scroll to position [1164, 0]
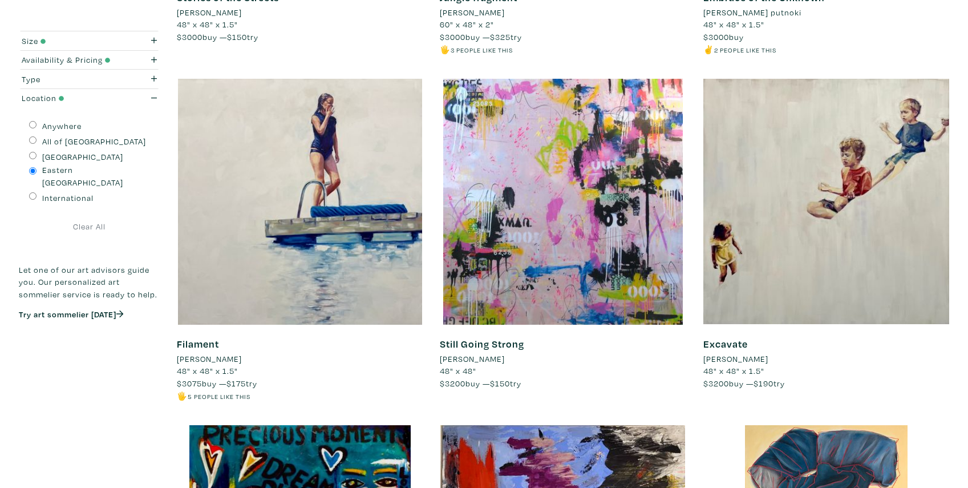
click at [224, 358] on li "[PERSON_NAME]" at bounding box center [209, 359] width 65 height 13
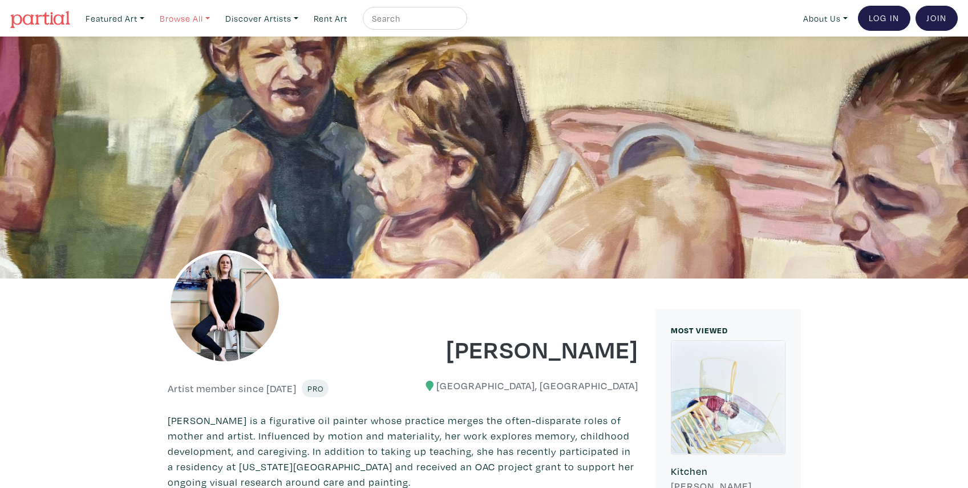
click at [149, 19] on link "Browse All" at bounding box center [114, 18] width 69 height 23
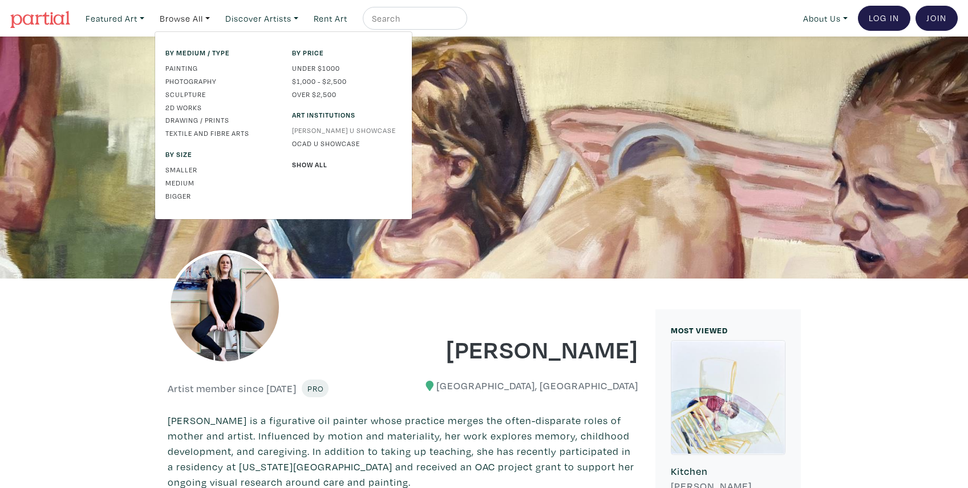
click at [305, 129] on link "[PERSON_NAME] U Showcase" at bounding box center [347, 130] width 110 height 10
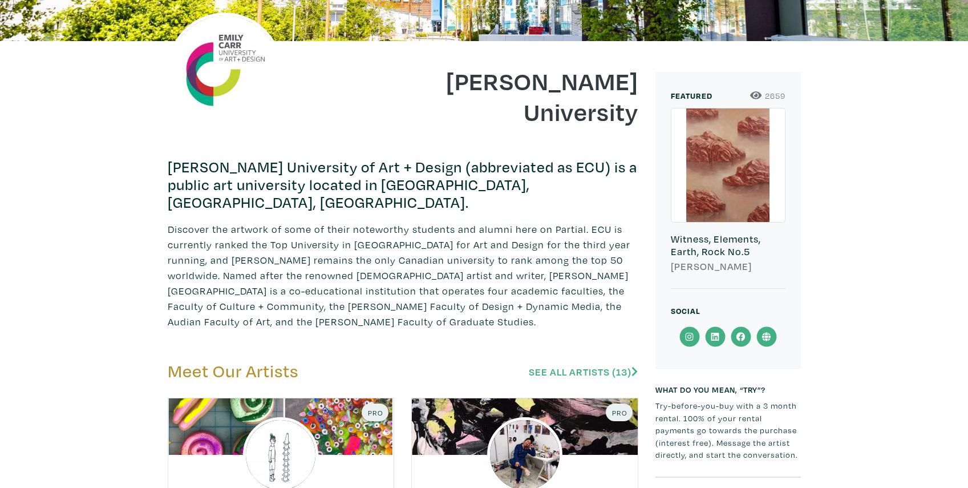
scroll to position [407, 0]
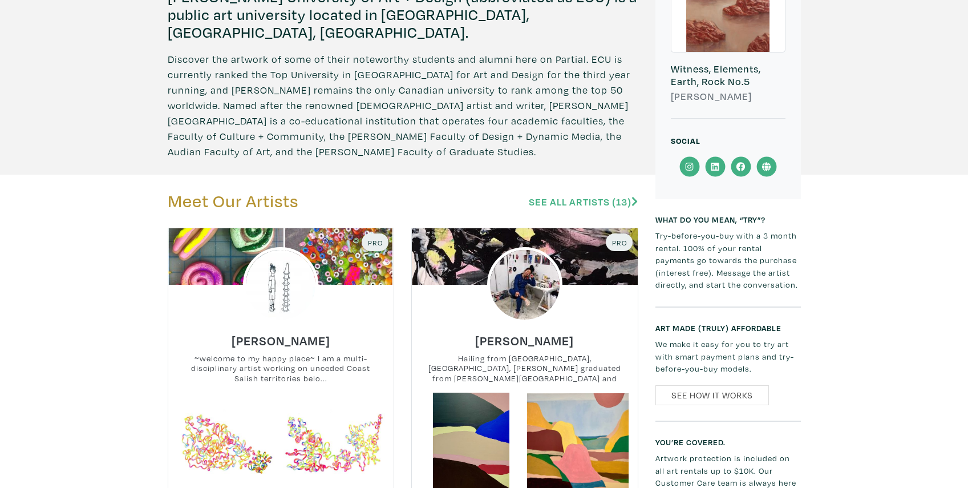
click at [548, 204] on link "See All Artists (13)" at bounding box center [583, 201] width 109 height 13
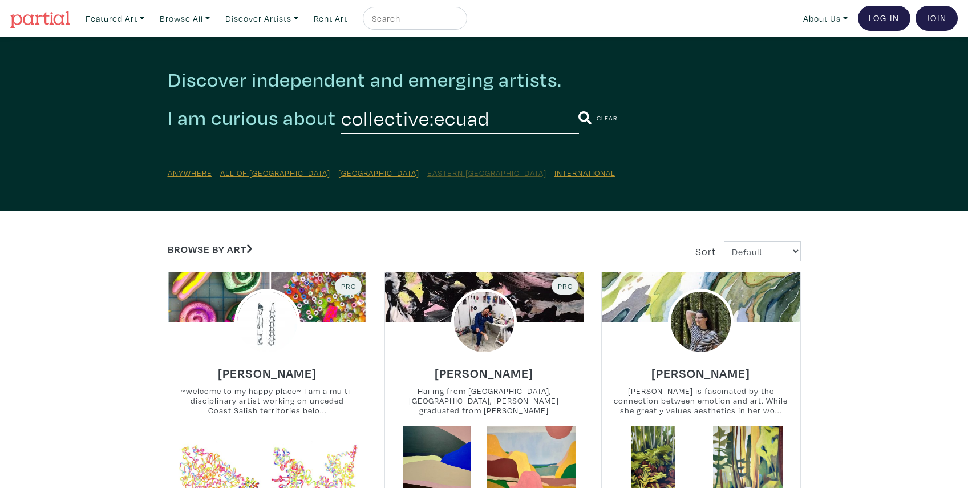
click at [427, 172] on u "Eastern [GEOGRAPHIC_DATA]" at bounding box center [486, 172] width 119 height 11
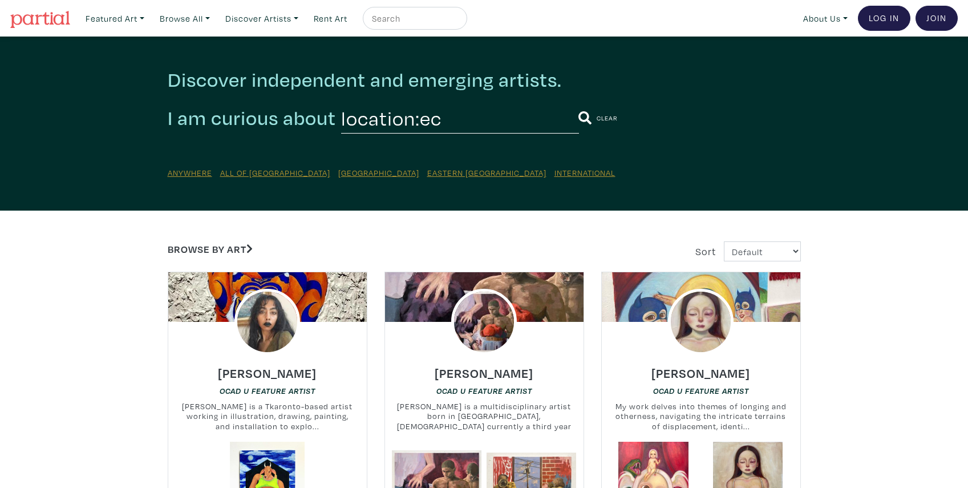
scroll to position [756, 0]
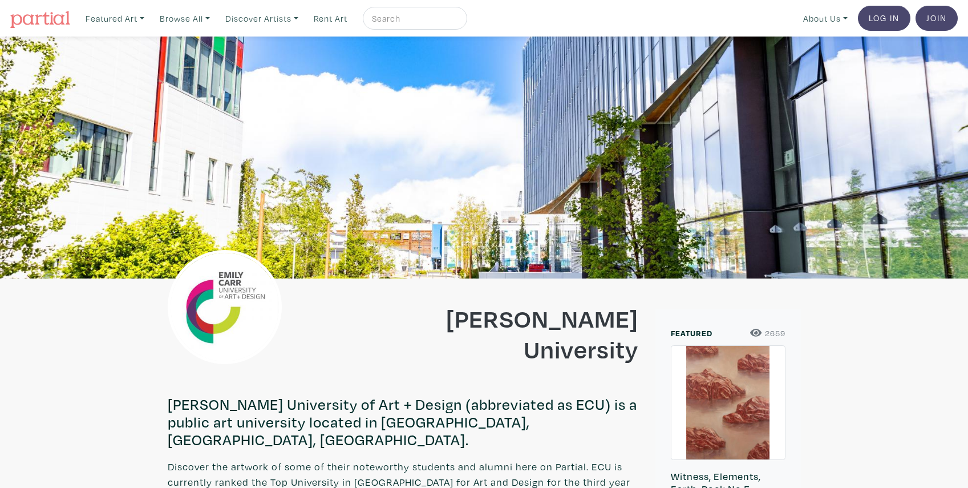
scroll to position [407, 0]
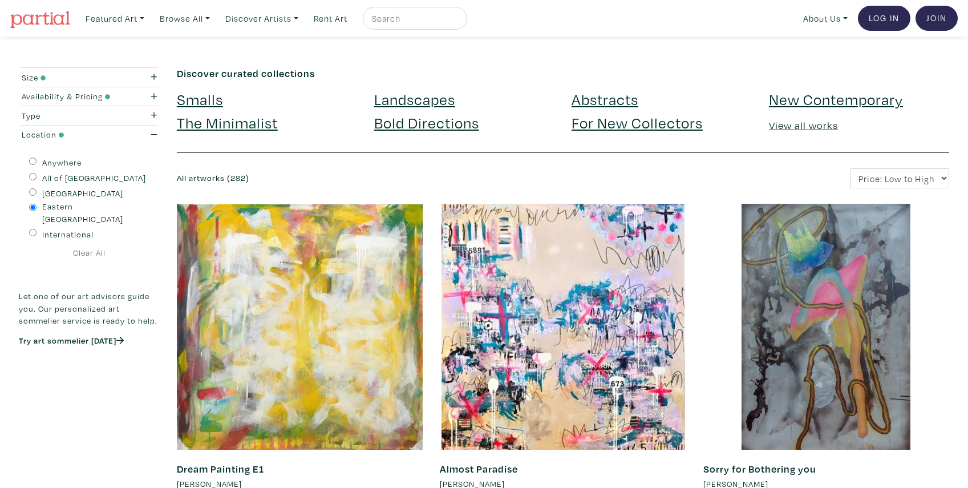
scroll to position [1164, 0]
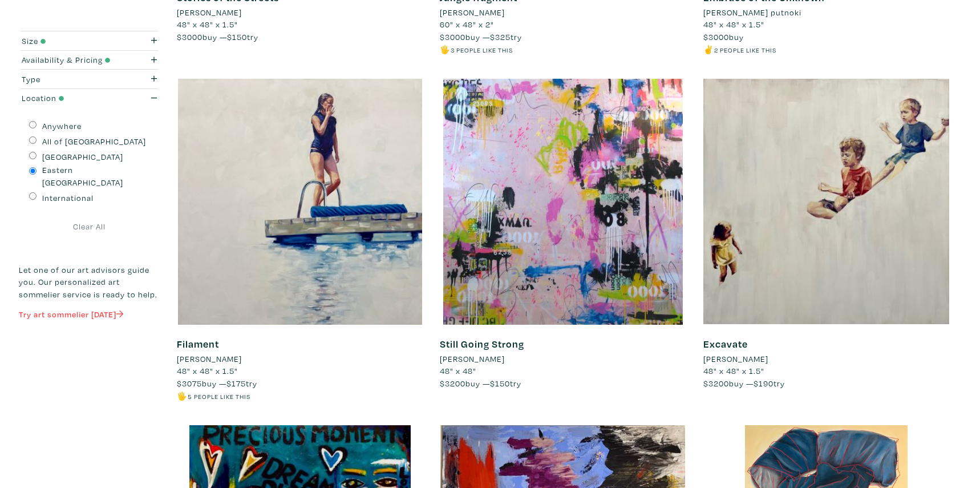
click at [65, 308] on link "Try art sommelier today" at bounding box center [71, 313] width 105 height 11
